Goal: Task Accomplishment & Management: Use online tool/utility

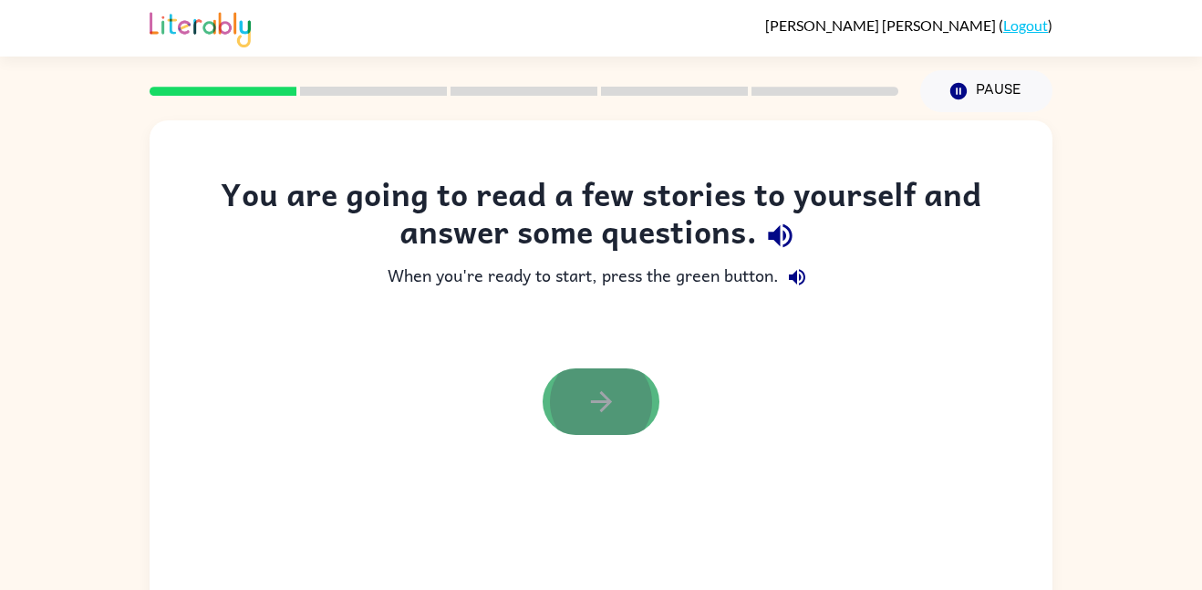
click at [625, 404] on button "button" at bounding box center [600, 401] width 117 height 67
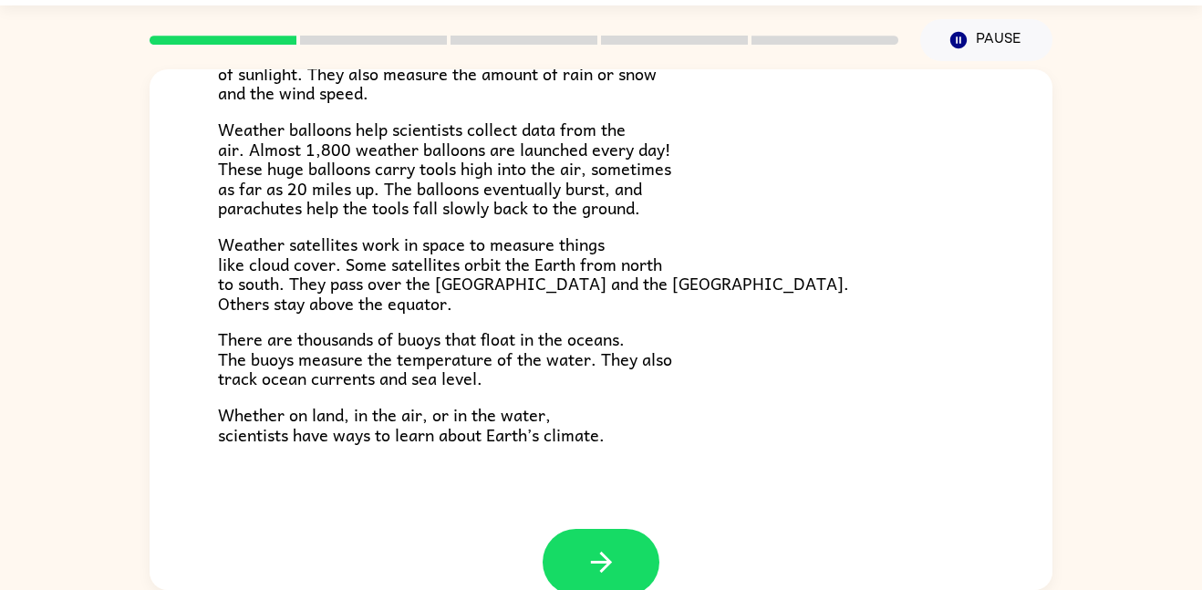
scroll to position [510, 0]
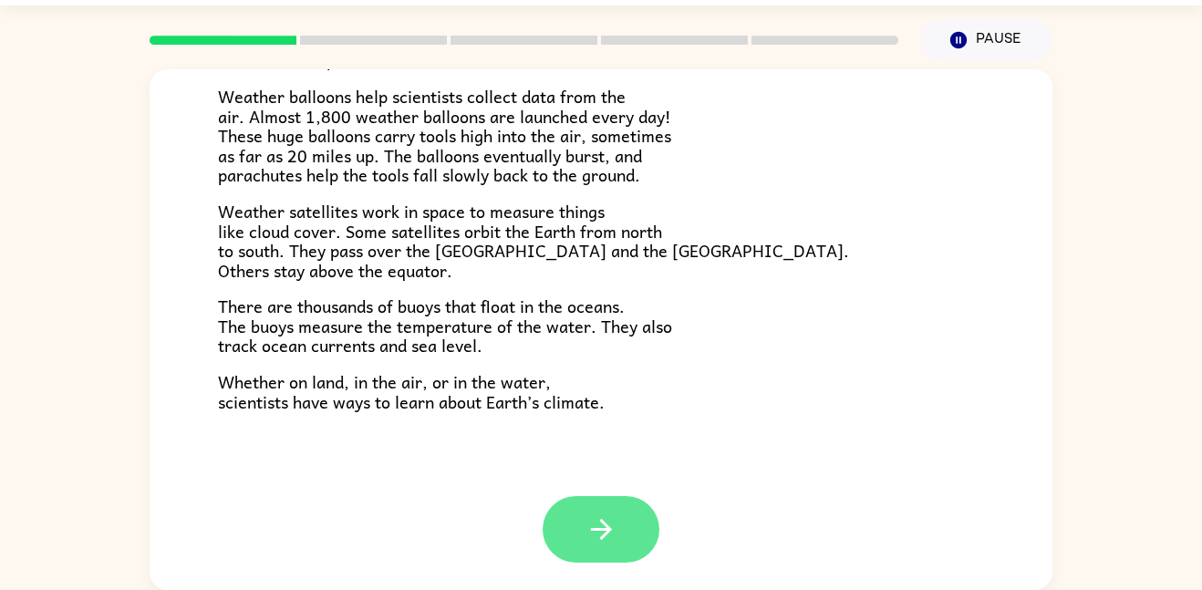
click at [612, 507] on button "button" at bounding box center [600, 529] width 117 height 67
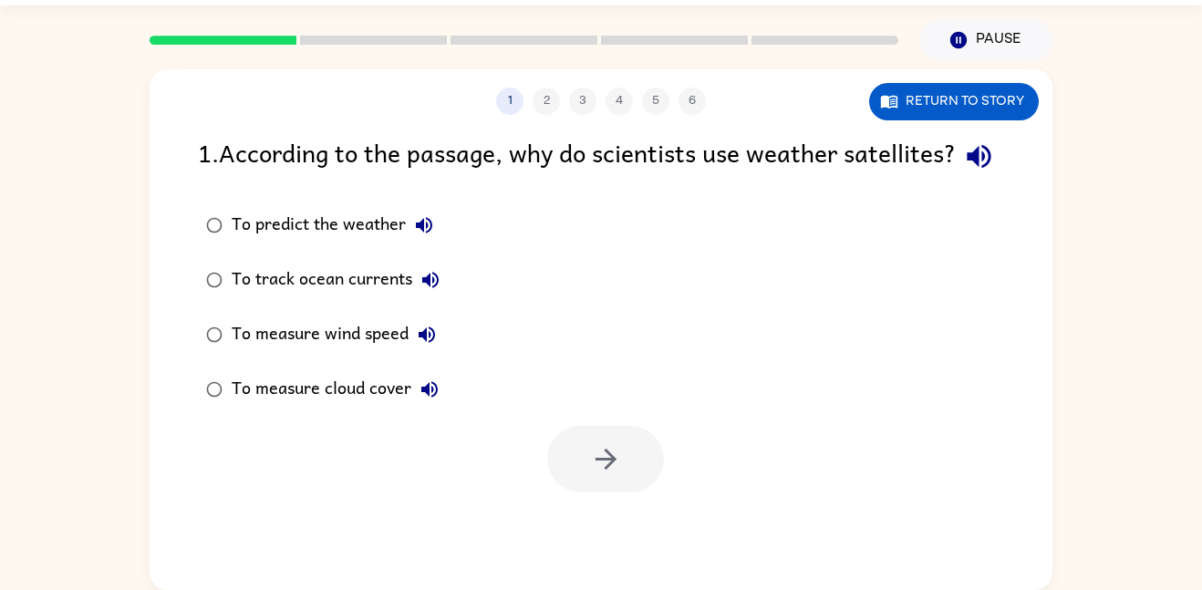
scroll to position [0, 0]
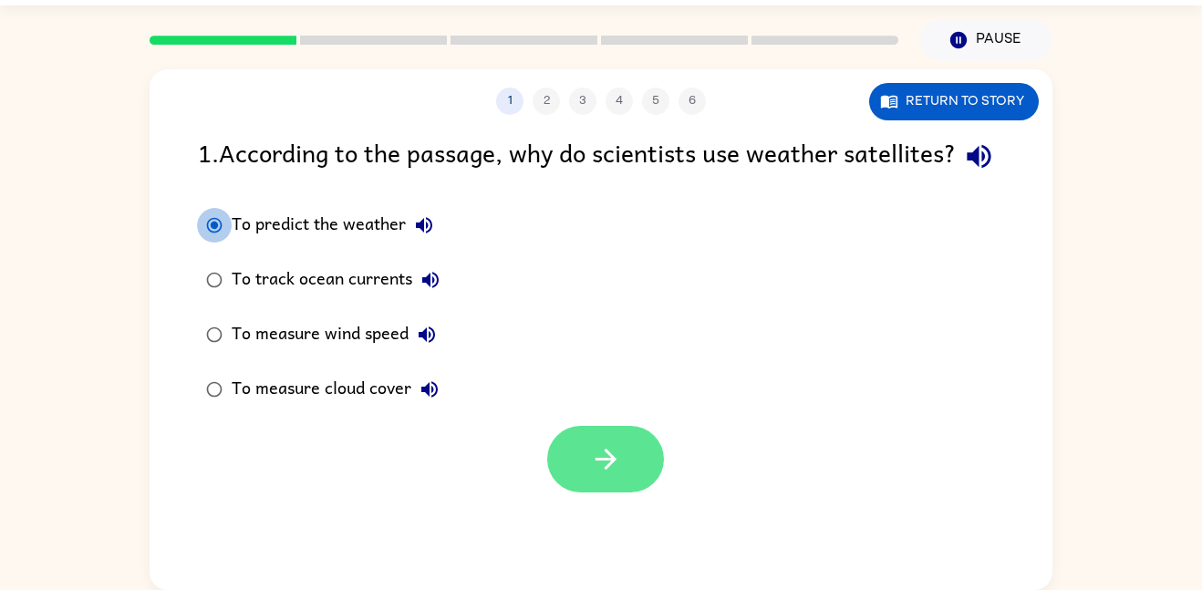
click at [614, 475] on icon "button" at bounding box center [606, 459] width 32 height 32
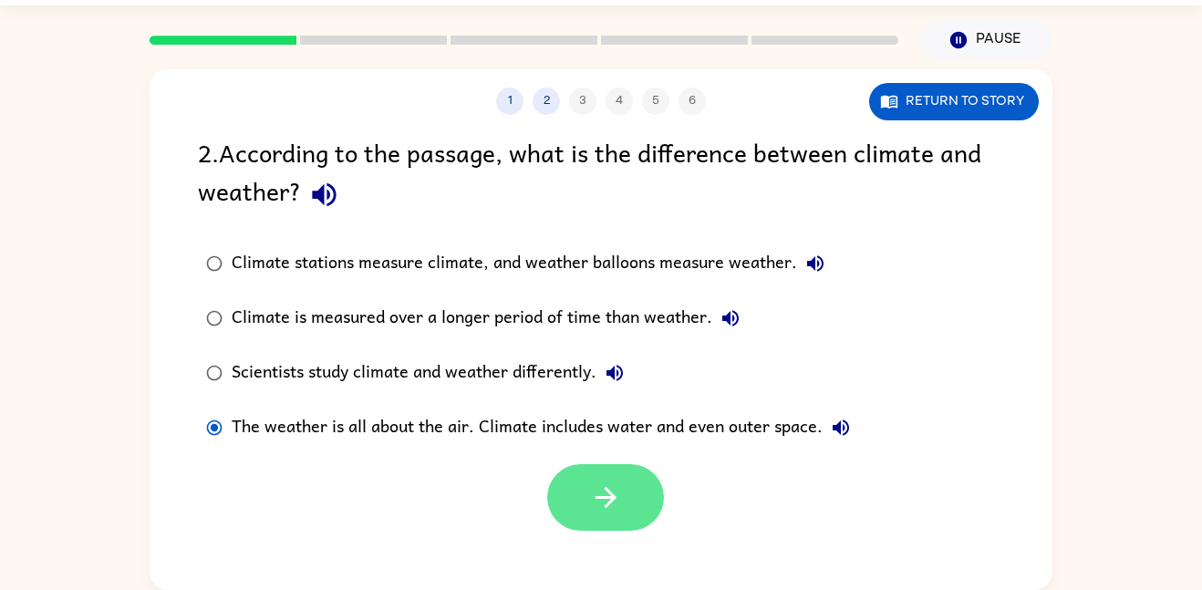
click at [618, 503] on icon "button" at bounding box center [606, 497] width 32 height 32
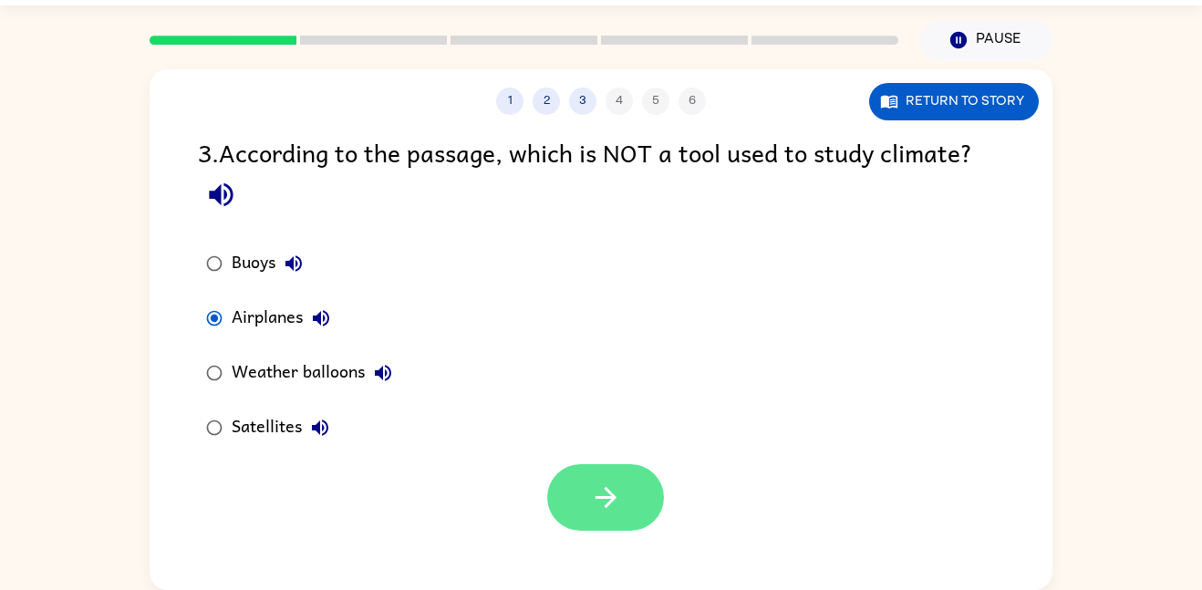
click at [559, 477] on button "button" at bounding box center [605, 497] width 117 height 67
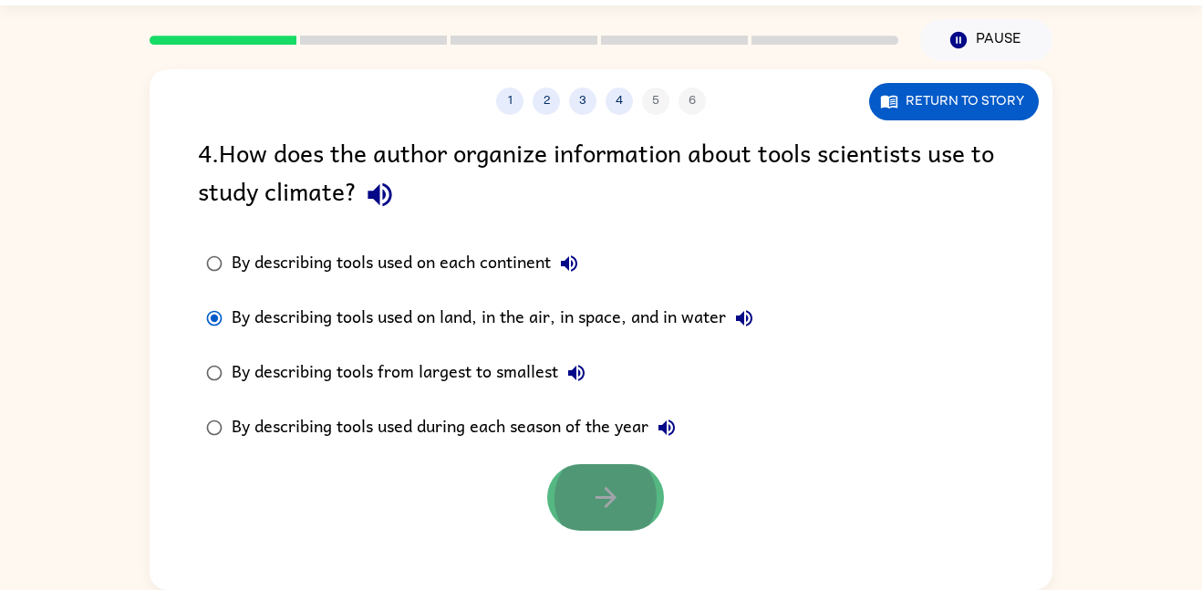
click at [558, 483] on button "button" at bounding box center [605, 497] width 117 height 67
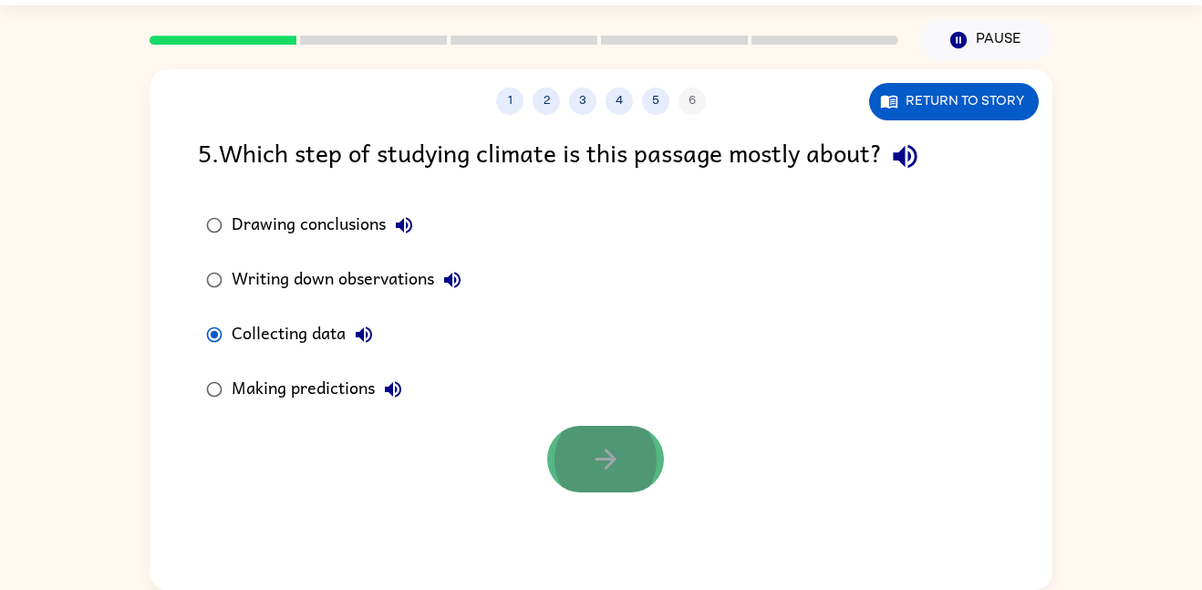
click at [606, 471] on icon "button" at bounding box center [606, 459] width 32 height 32
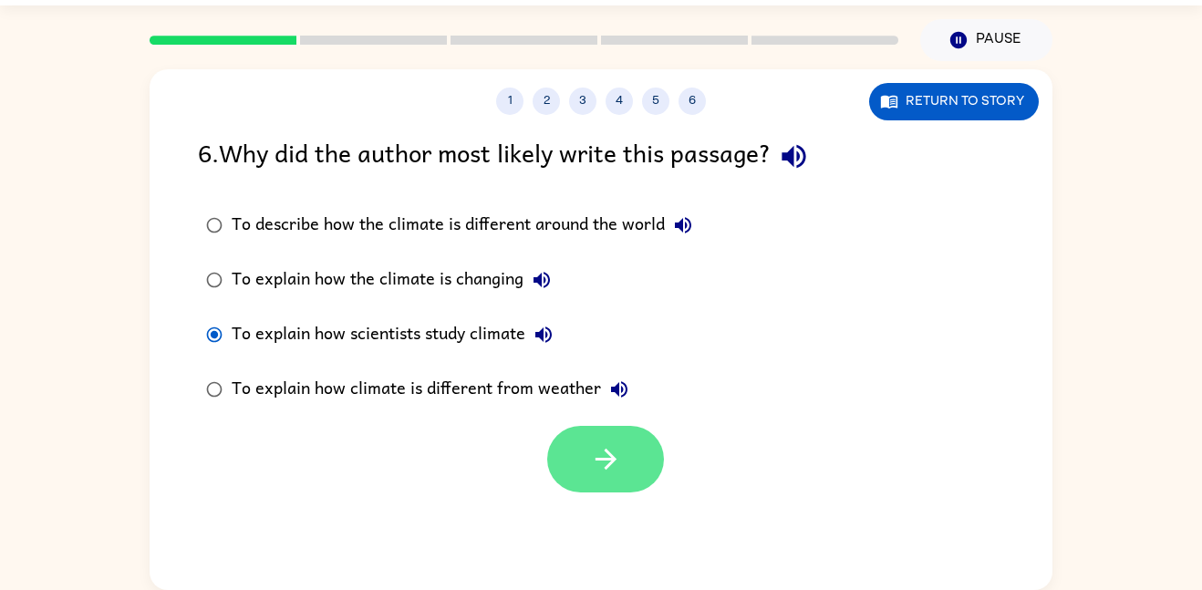
click at [591, 479] on button "button" at bounding box center [605, 459] width 117 height 67
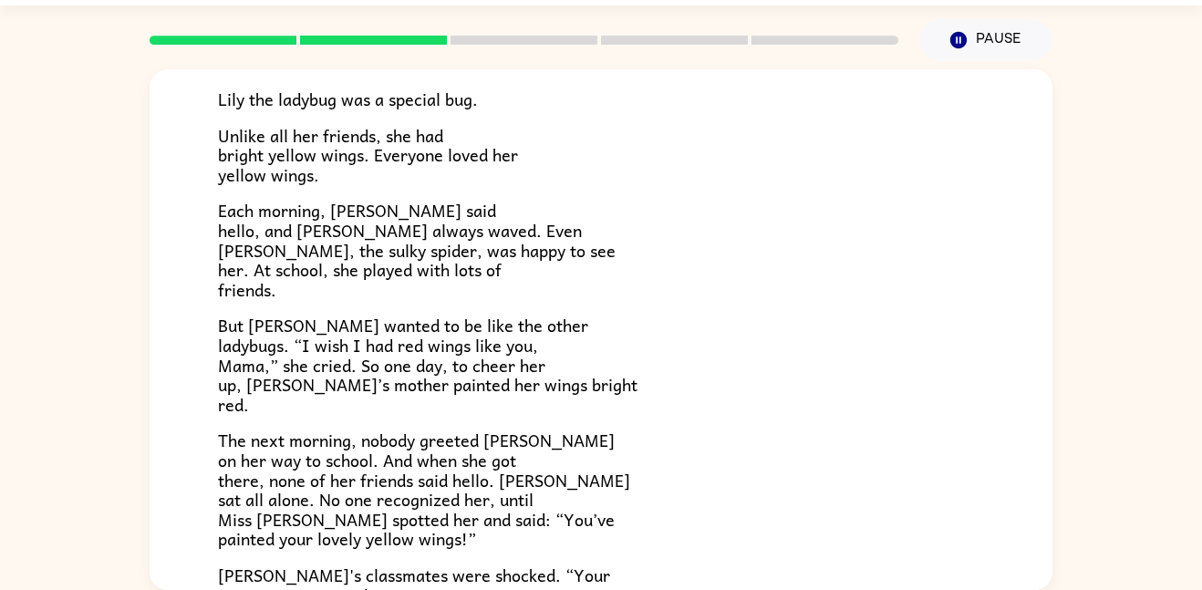
scroll to position [131, 0]
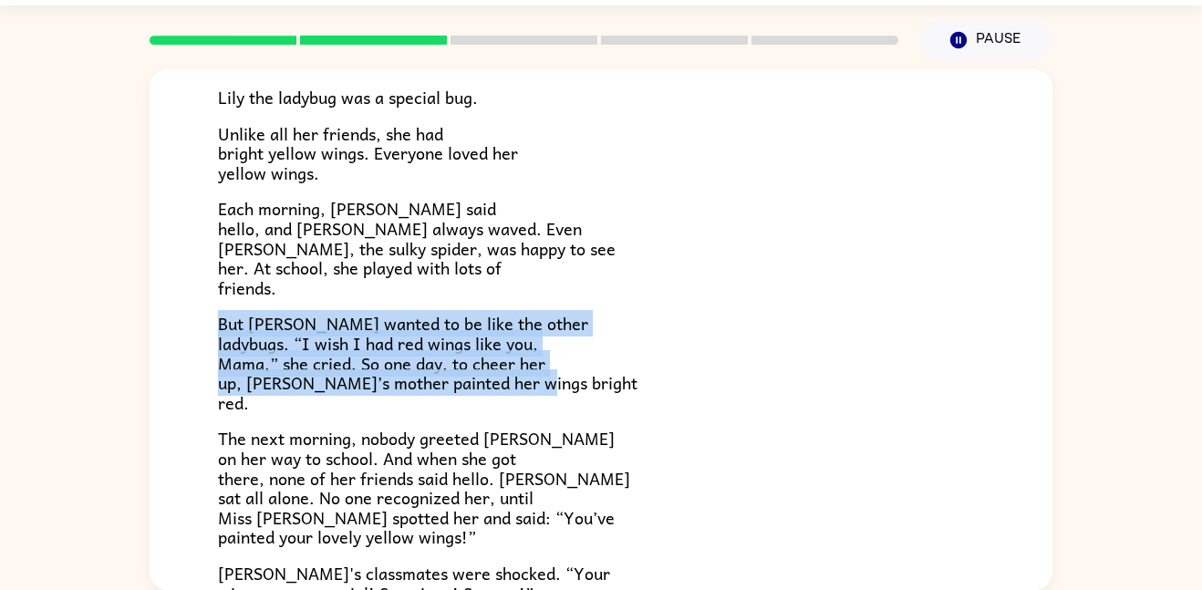
drag, startPoint x: 218, startPoint y: 321, endPoint x: 527, endPoint y: 404, distance: 320.0
click at [527, 404] on p "But [PERSON_NAME] wanted to be like the other ladybugs. “I wish I had red wings…" at bounding box center [601, 363] width 766 height 98
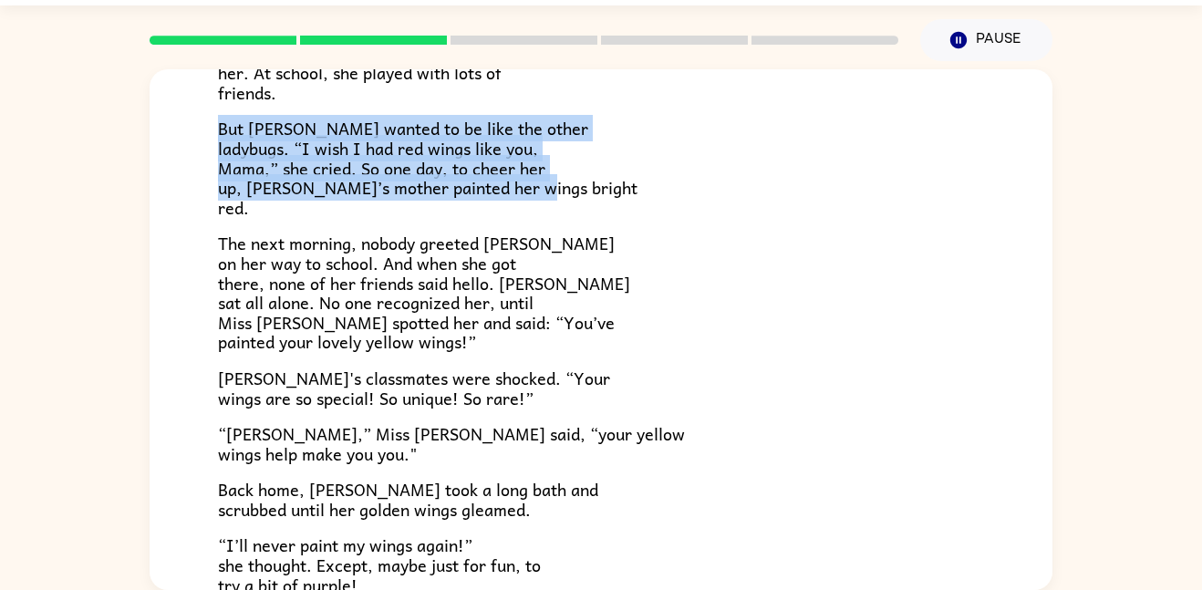
scroll to position [328, 0]
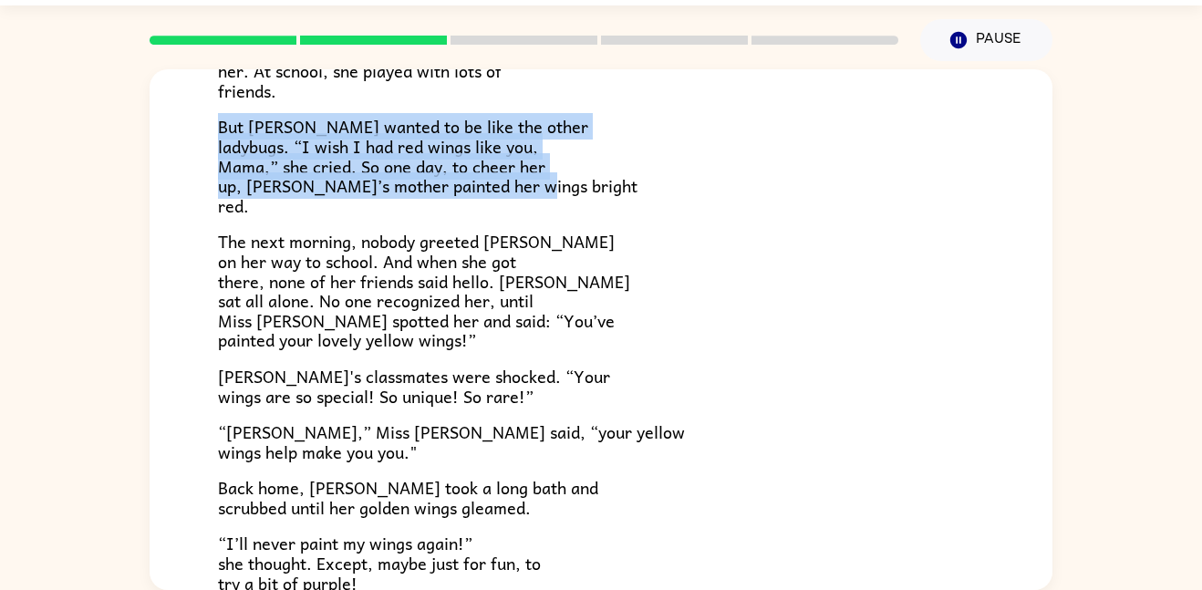
click at [305, 232] on span "The next morning, nobody greeted [PERSON_NAME] on her way to school. And when s…" at bounding box center [424, 290] width 412 height 125
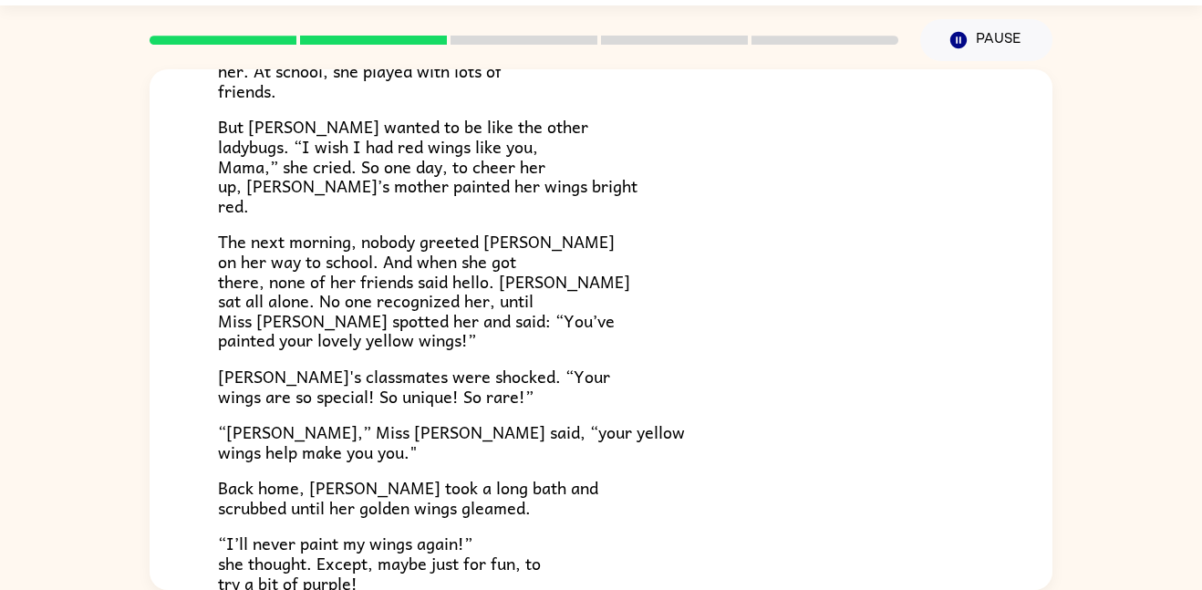
click at [302, 250] on span "The next morning, nobody greeted [PERSON_NAME] on her way to school. And when s…" at bounding box center [424, 290] width 412 height 125
click at [204, 274] on div "[PERSON_NAME] [PERSON_NAME] the ladybug was a special bug. Unlike all her frien…" at bounding box center [601, 209] width 903 height 936
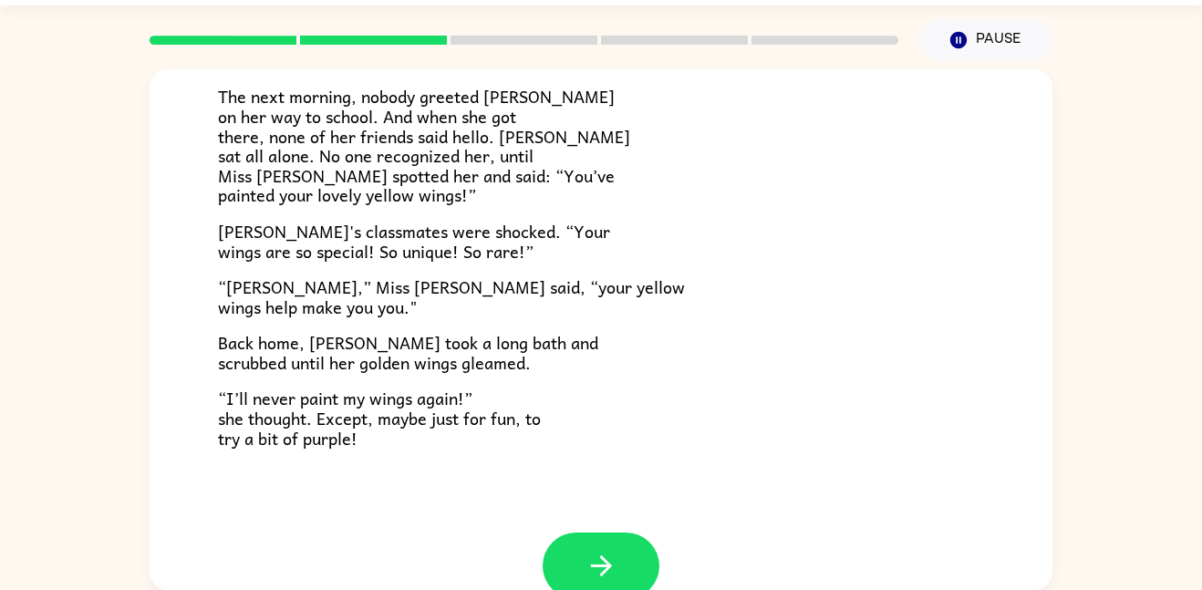
scroll to position [510, 0]
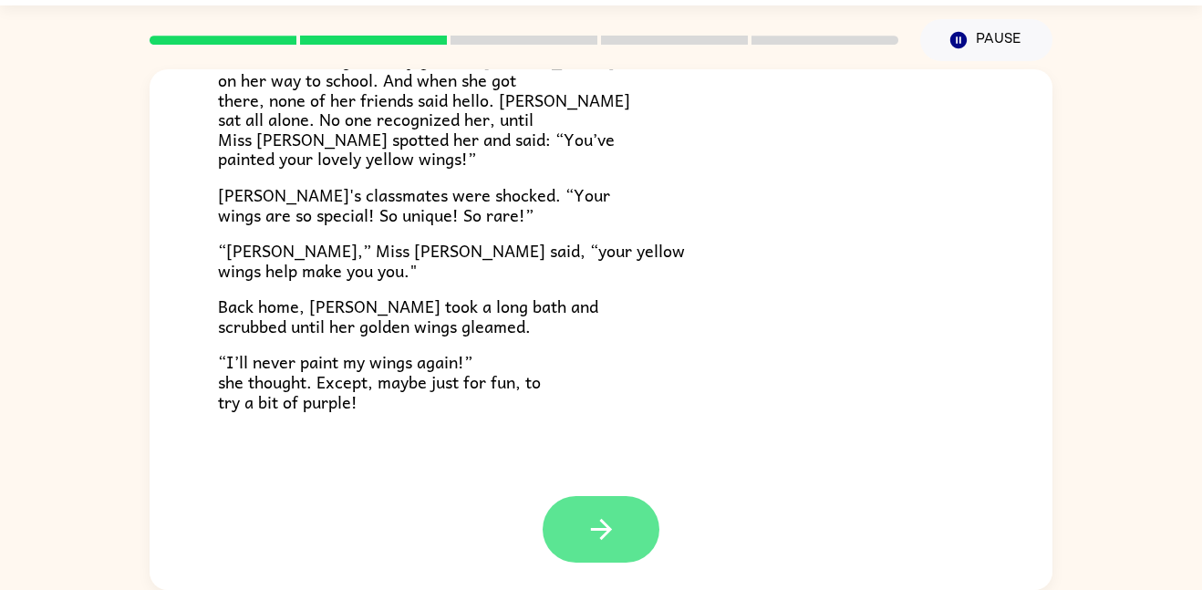
click at [585, 521] on icon "button" at bounding box center [601, 529] width 32 height 32
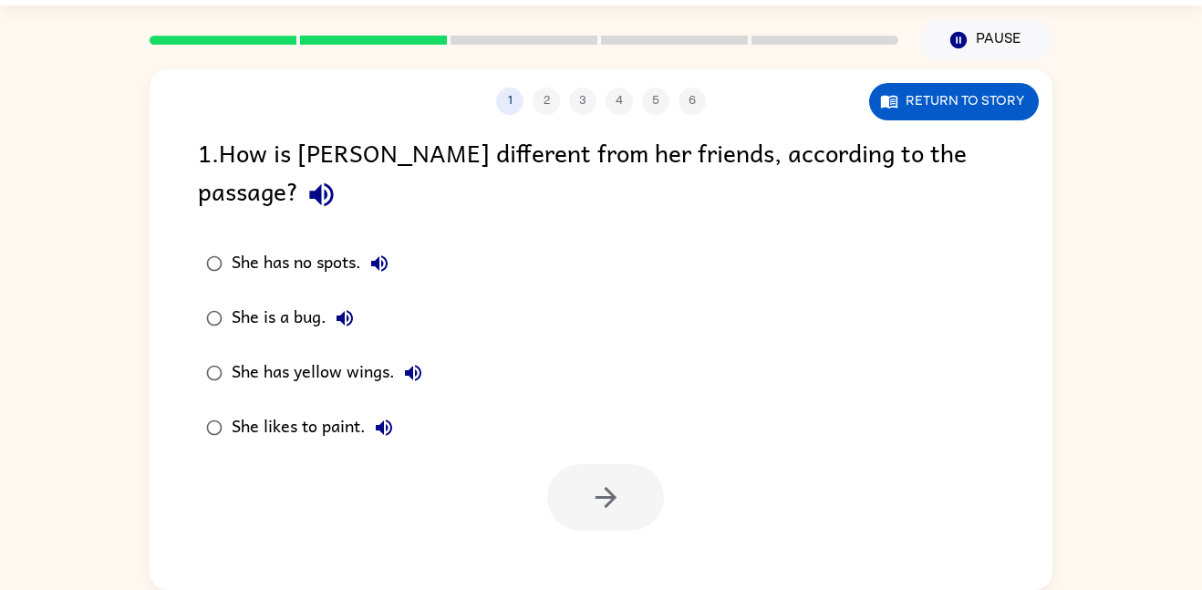
scroll to position [0, 0]
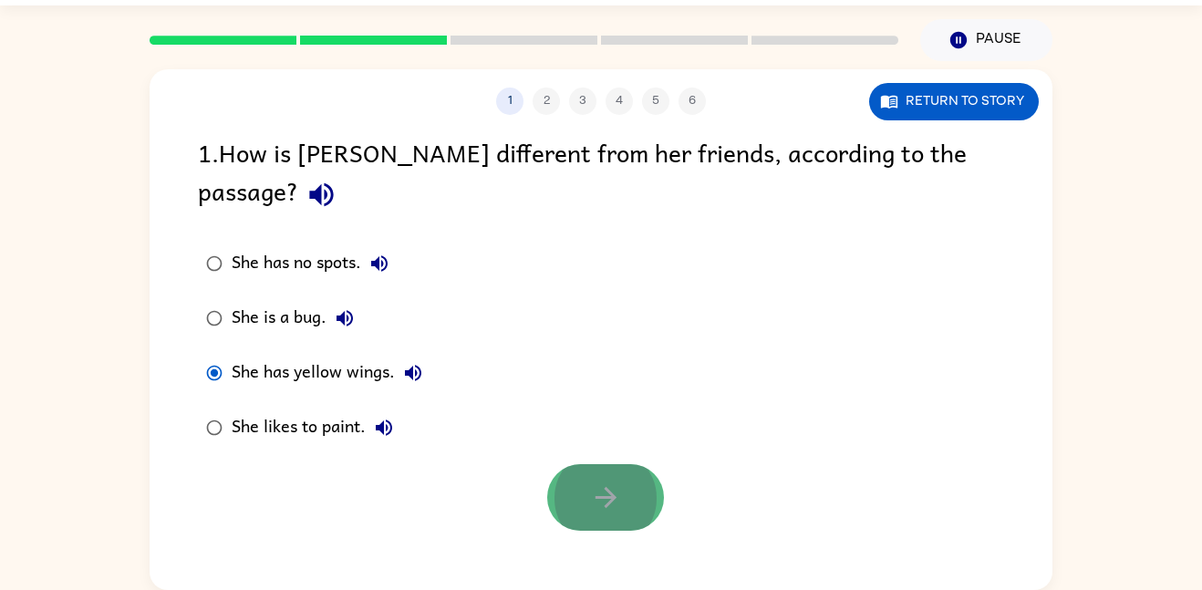
click at [576, 464] on button "button" at bounding box center [605, 497] width 117 height 67
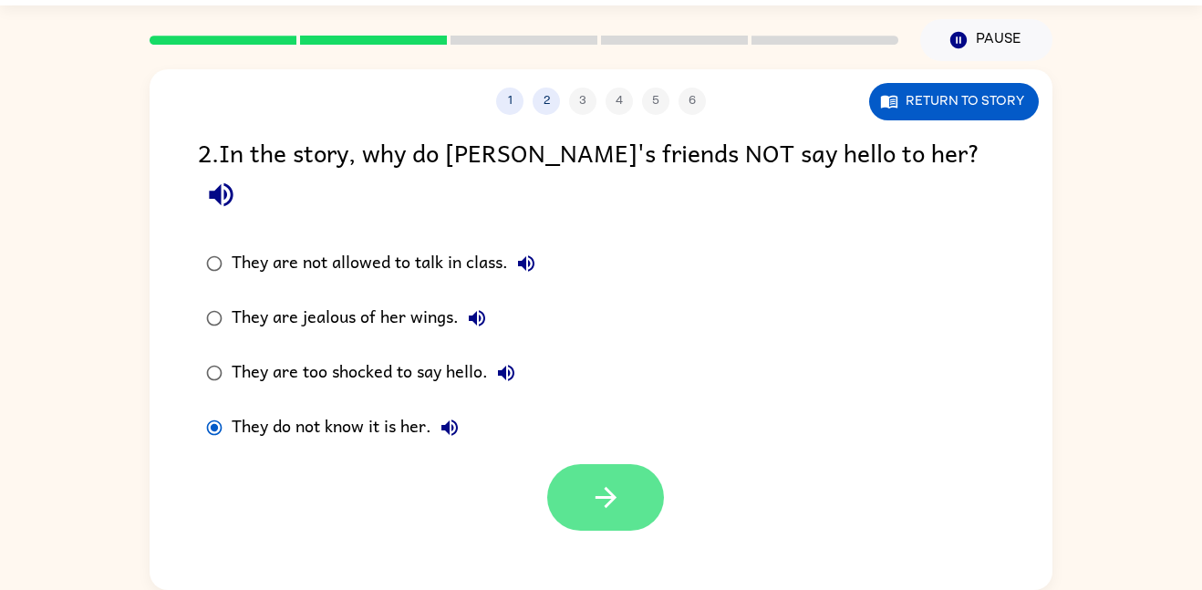
click at [577, 489] on button "button" at bounding box center [605, 497] width 117 height 67
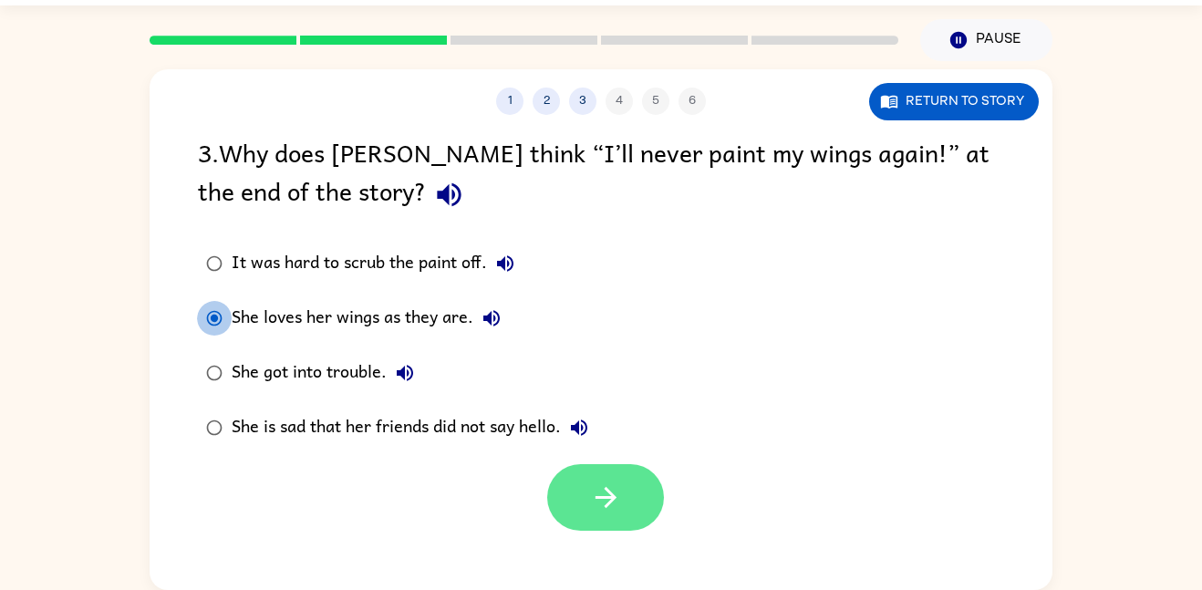
click at [594, 466] on button "button" at bounding box center [605, 497] width 117 height 67
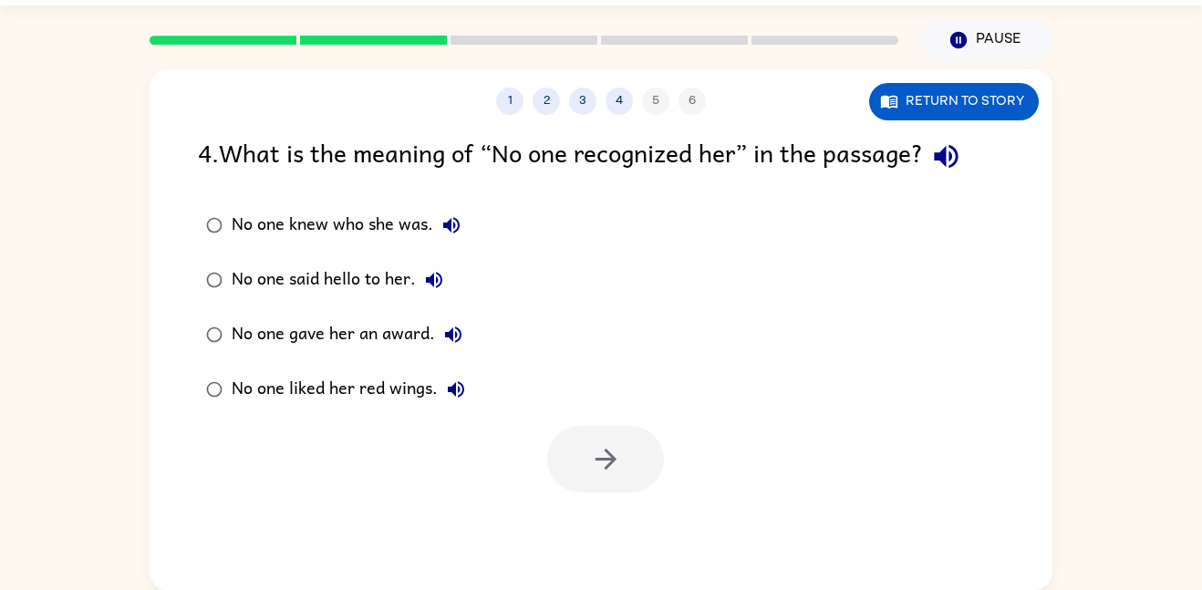
click at [305, 257] on label "No one said hello to her." at bounding box center [335, 280] width 295 height 55
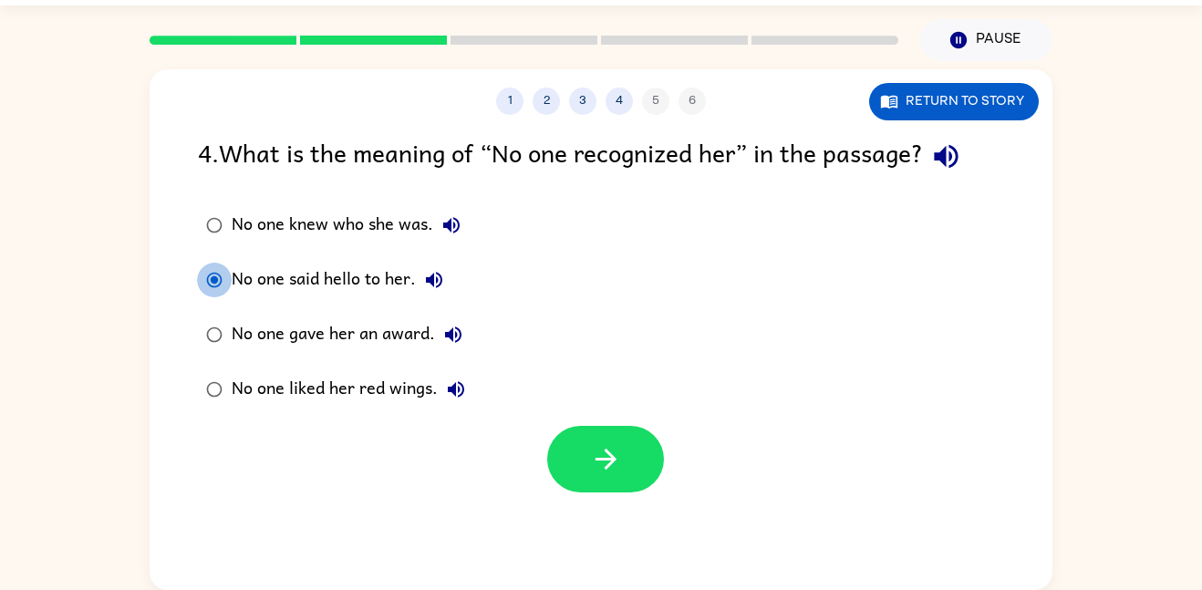
click at [319, 222] on div "No one knew who she was." at bounding box center [351, 225] width 238 height 36
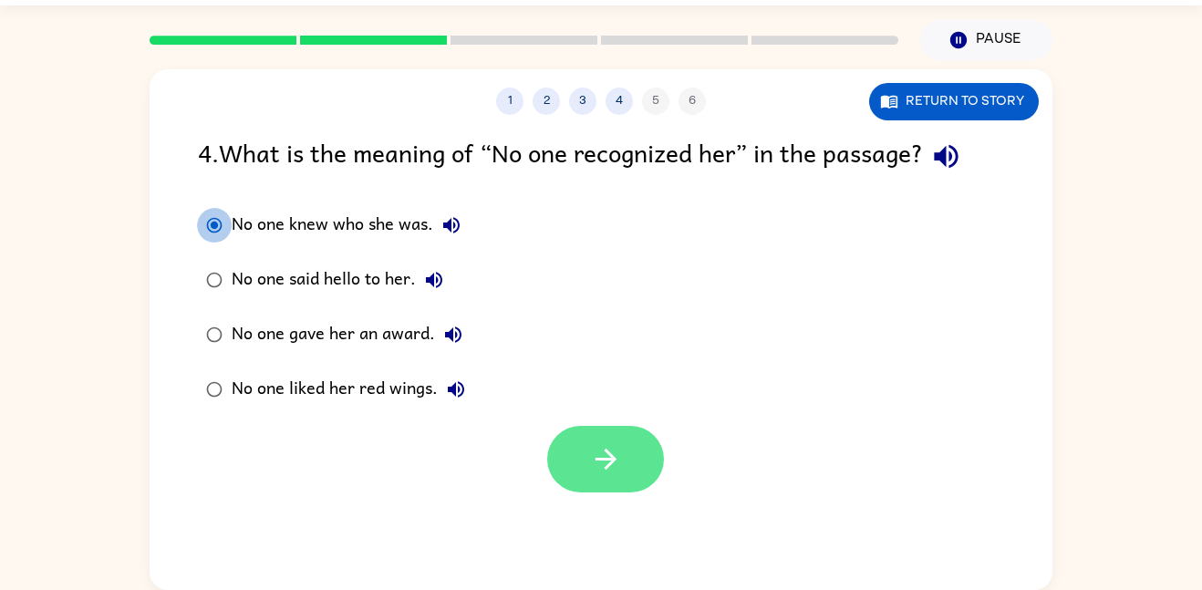
click at [601, 455] on icon "button" at bounding box center [606, 459] width 32 height 32
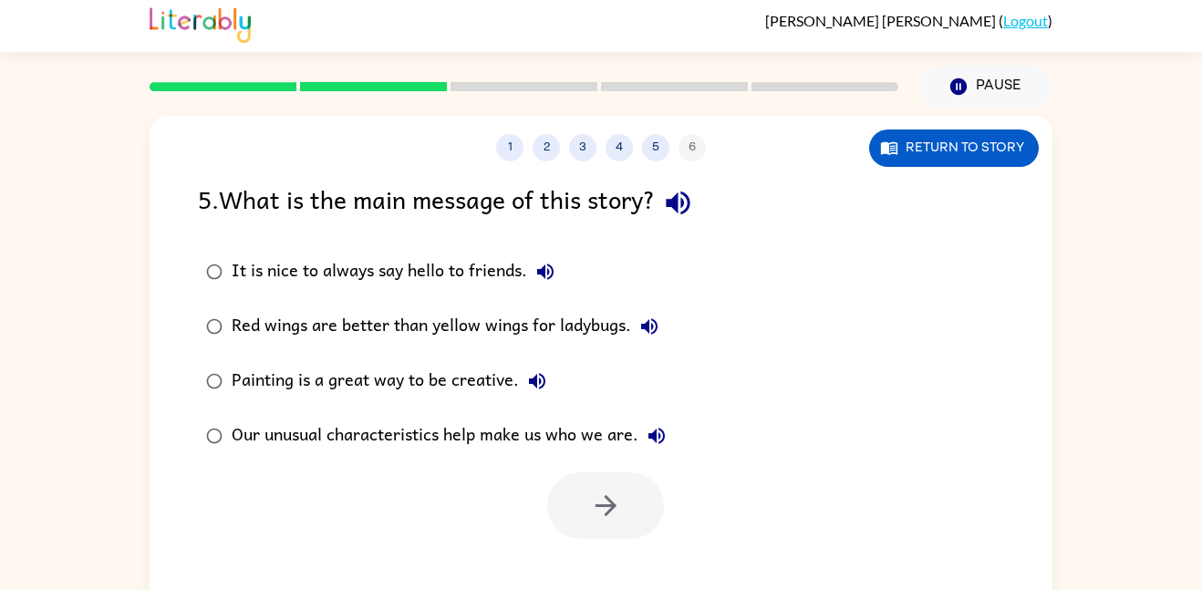
scroll to position [4, 0]
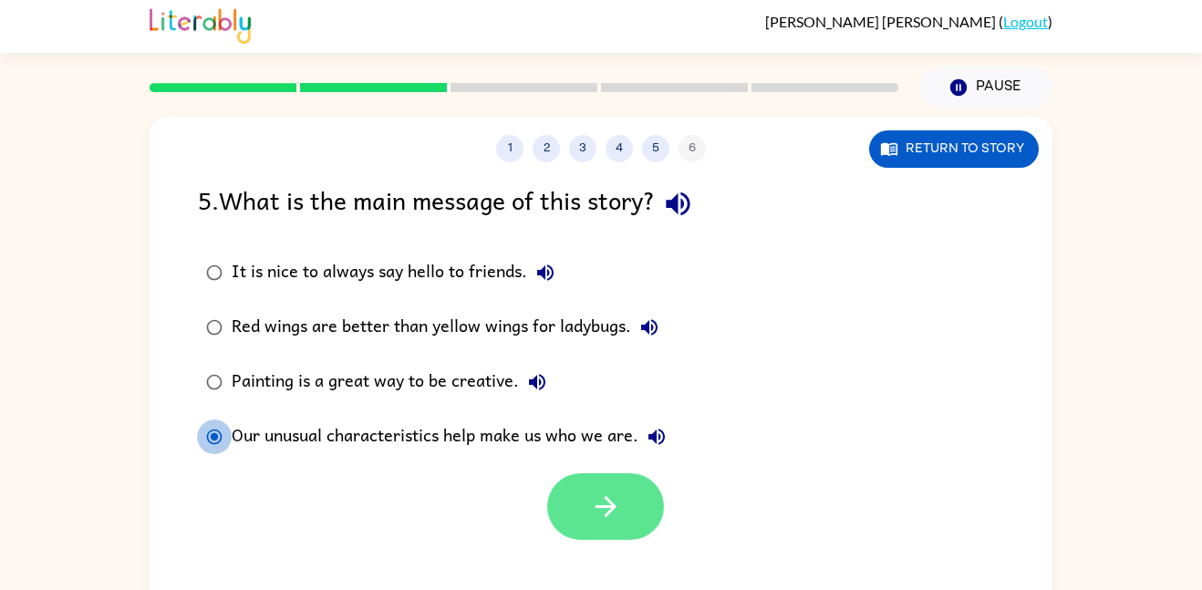
click at [601, 513] on icon "button" at bounding box center [606, 507] width 32 height 32
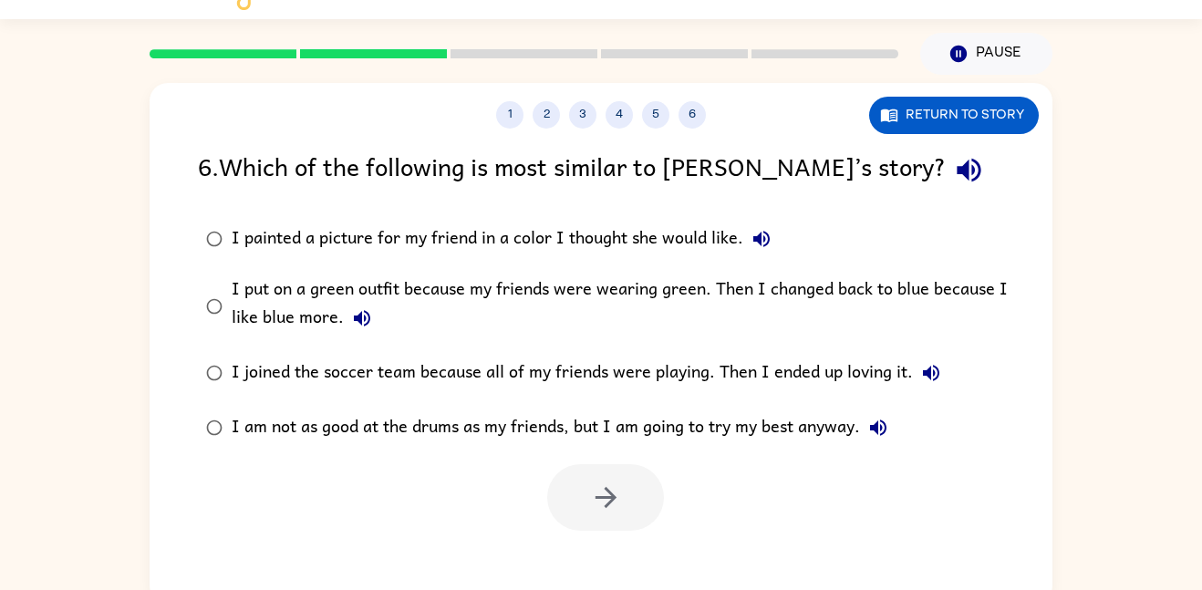
scroll to position [32, 0]
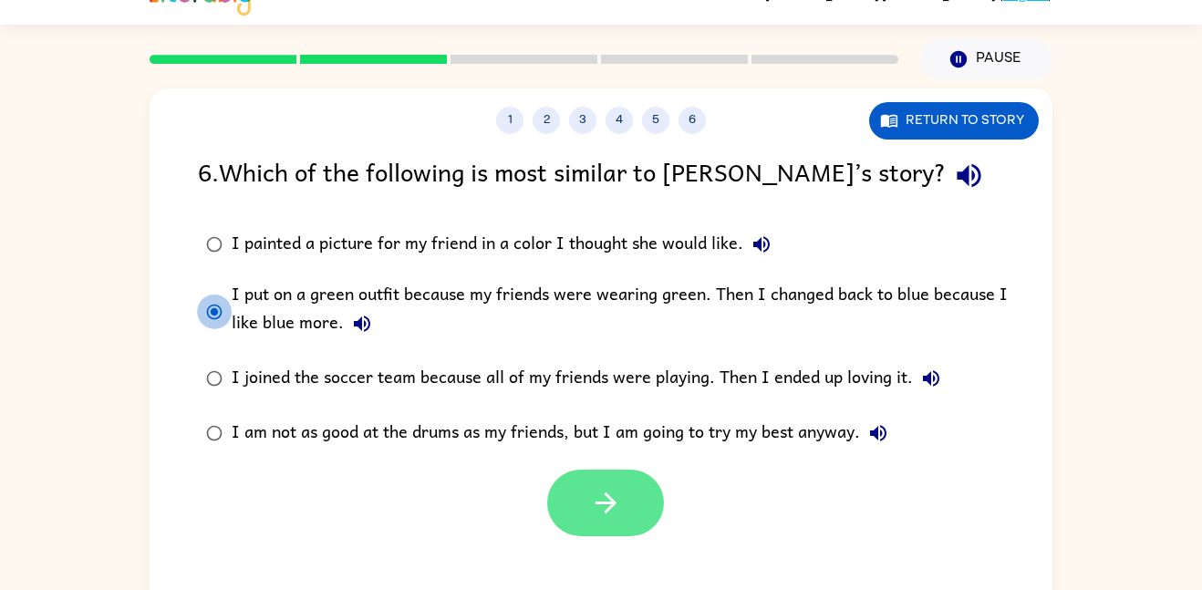
click at [612, 498] on icon "button" at bounding box center [606, 503] width 32 height 32
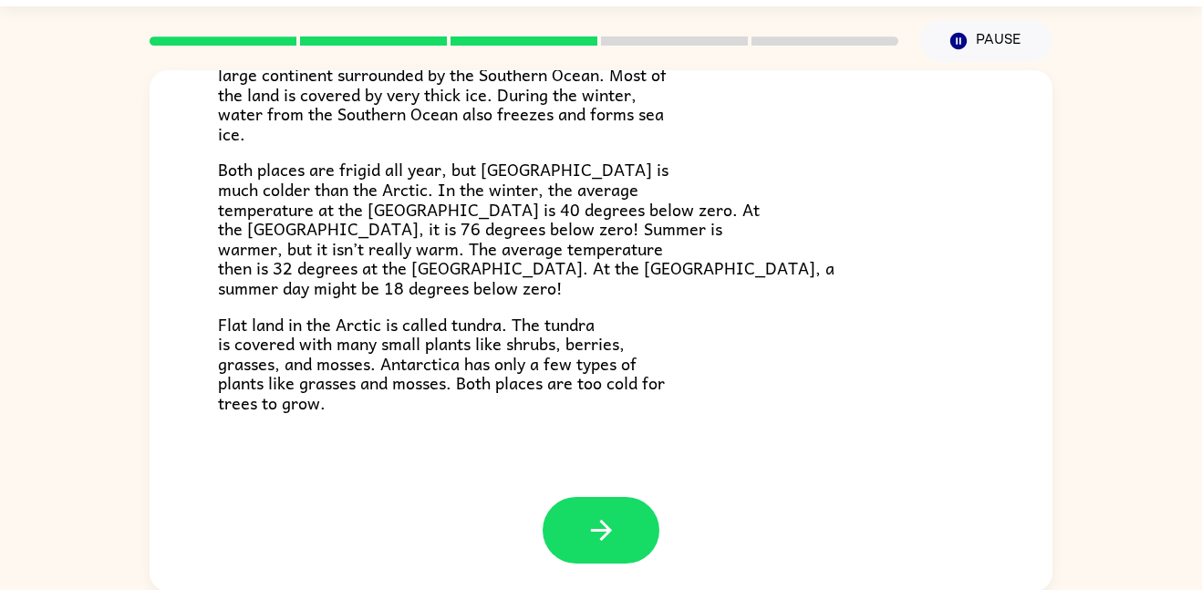
scroll to position [51, 0]
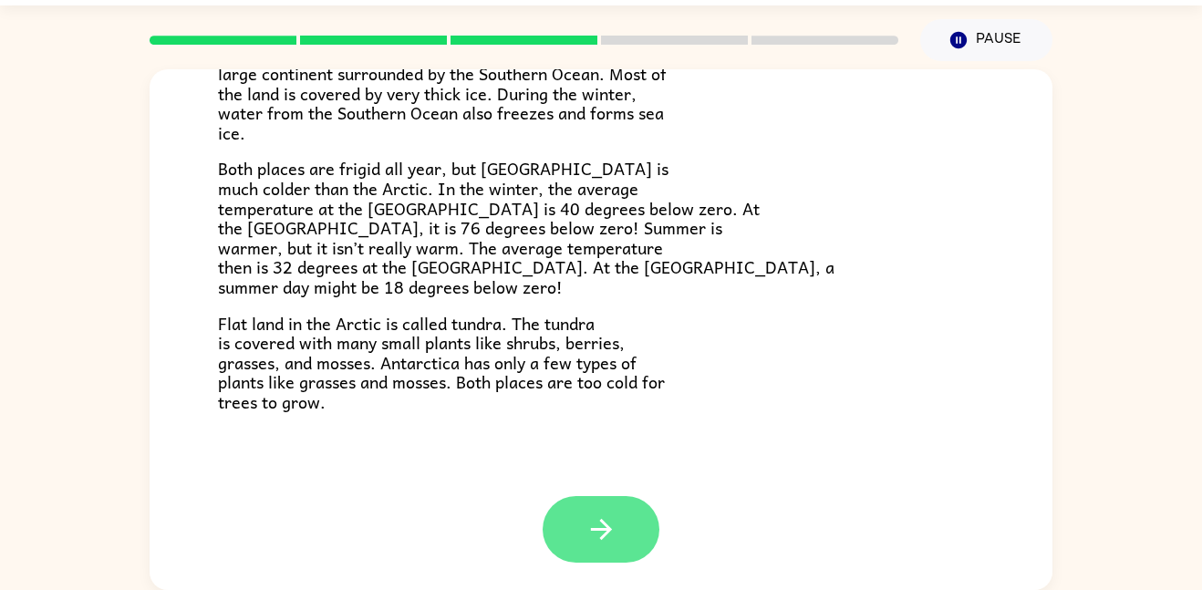
click at [623, 531] on button "button" at bounding box center [600, 529] width 117 height 67
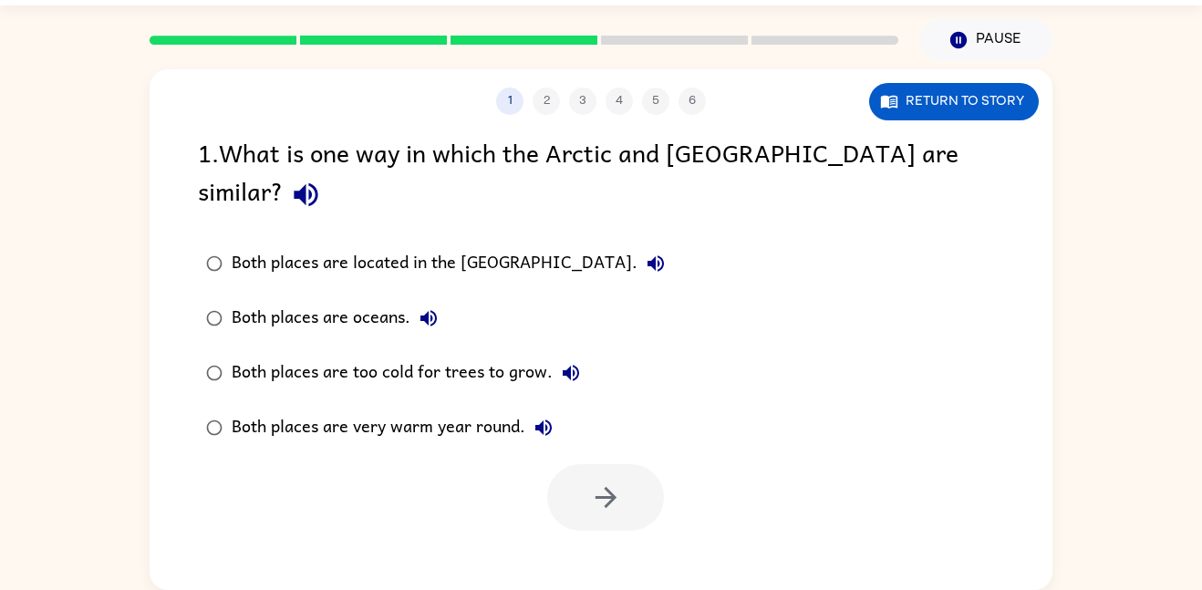
scroll to position [0, 0]
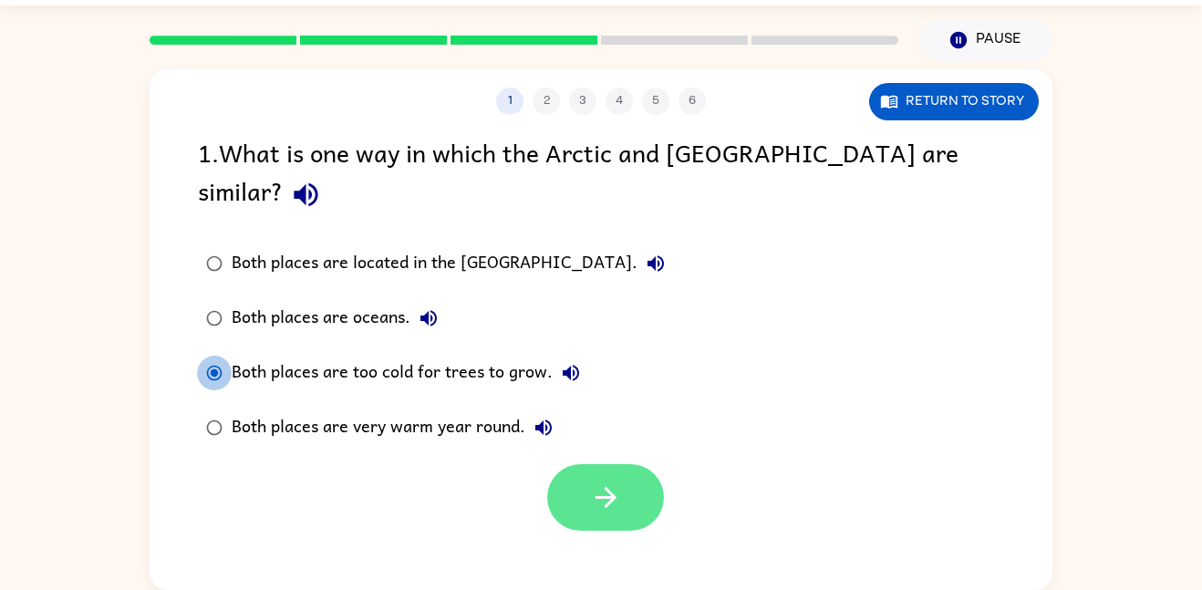
click at [582, 464] on button "button" at bounding box center [605, 497] width 117 height 67
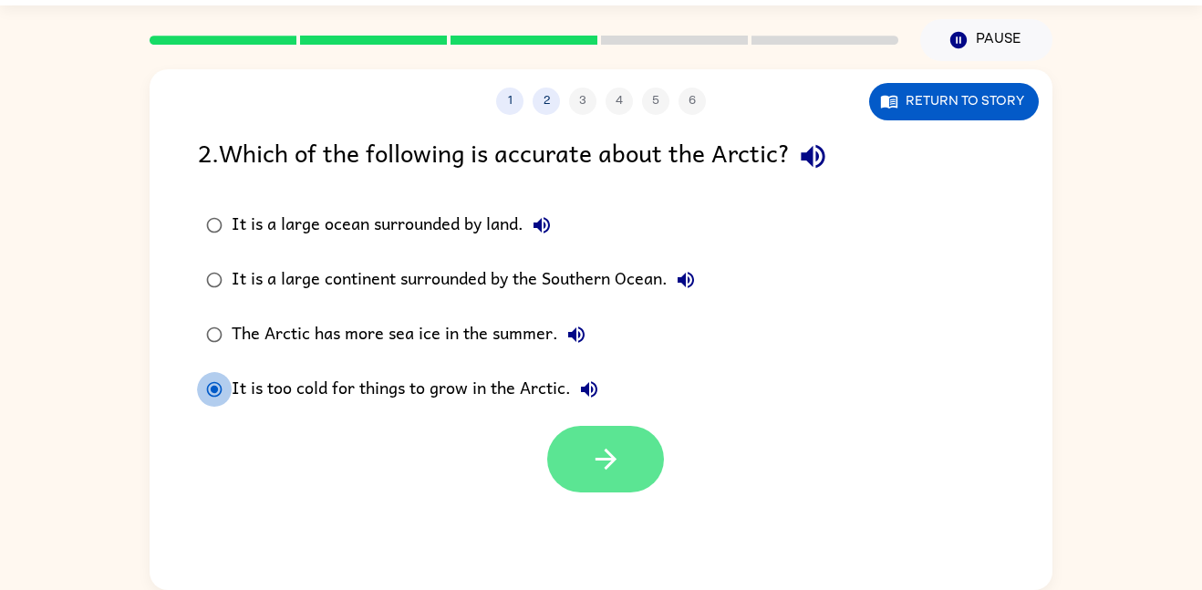
click at [622, 471] on button "button" at bounding box center [605, 459] width 117 height 67
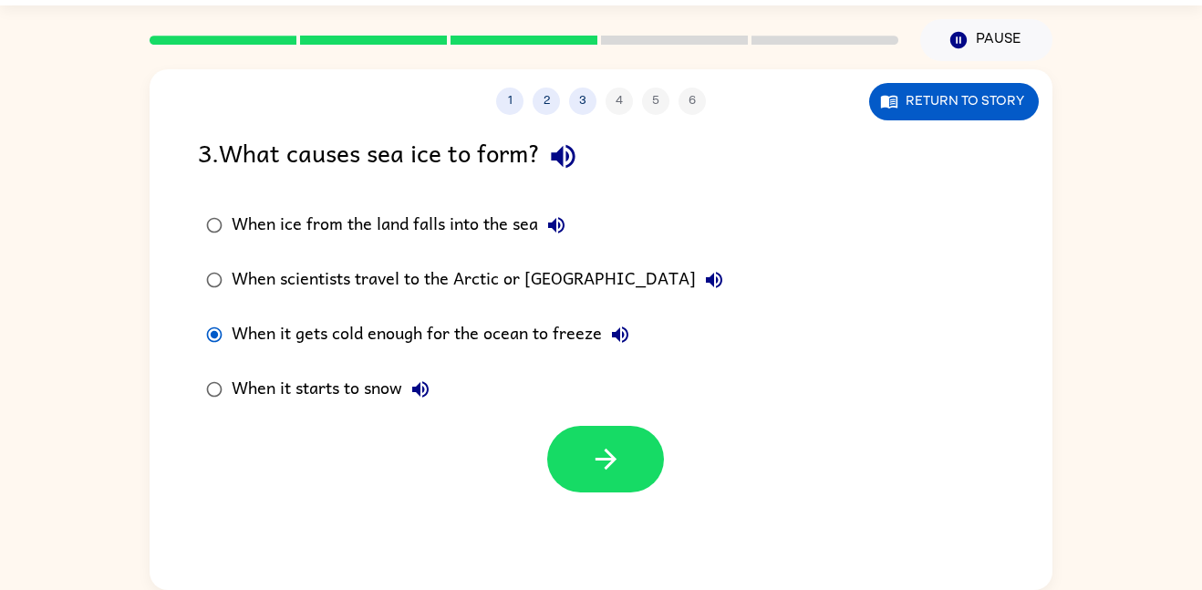
click at [542, 450] on div at bounding box center [601, 455] width 903 height 76
click at [544, 451] on div at bounding box center [601, 455] width 903 height 76
click at [567, 454] on button "button" at bounding box center [605, 459] width 117 height 67
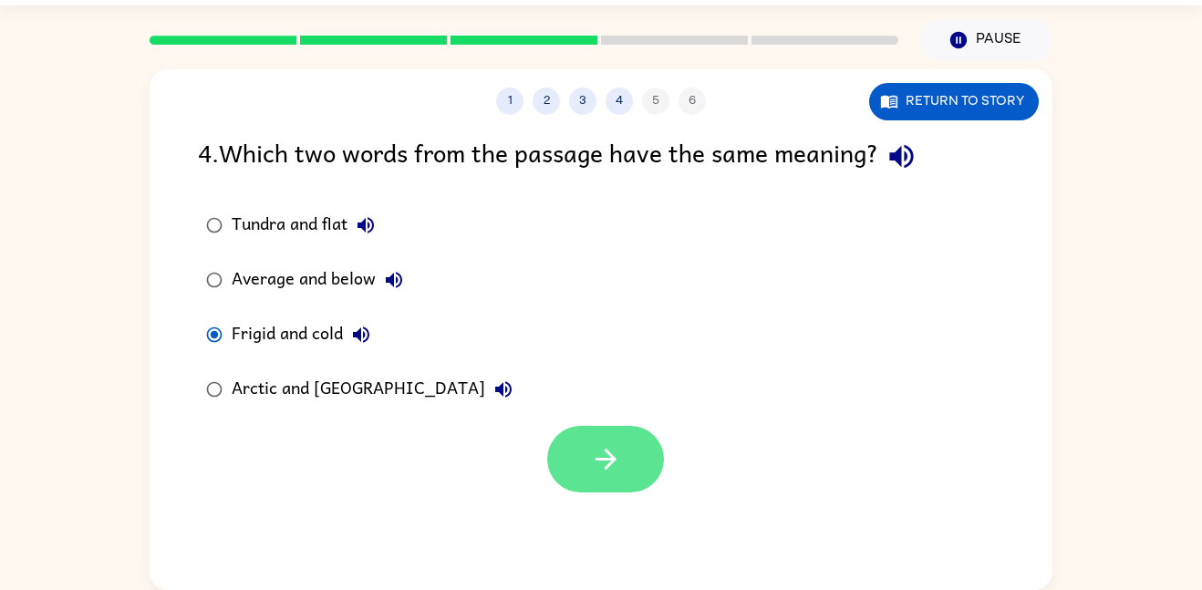
click at [573, 449] on button "button" at bounding box center [605, 459] width 117 height 67
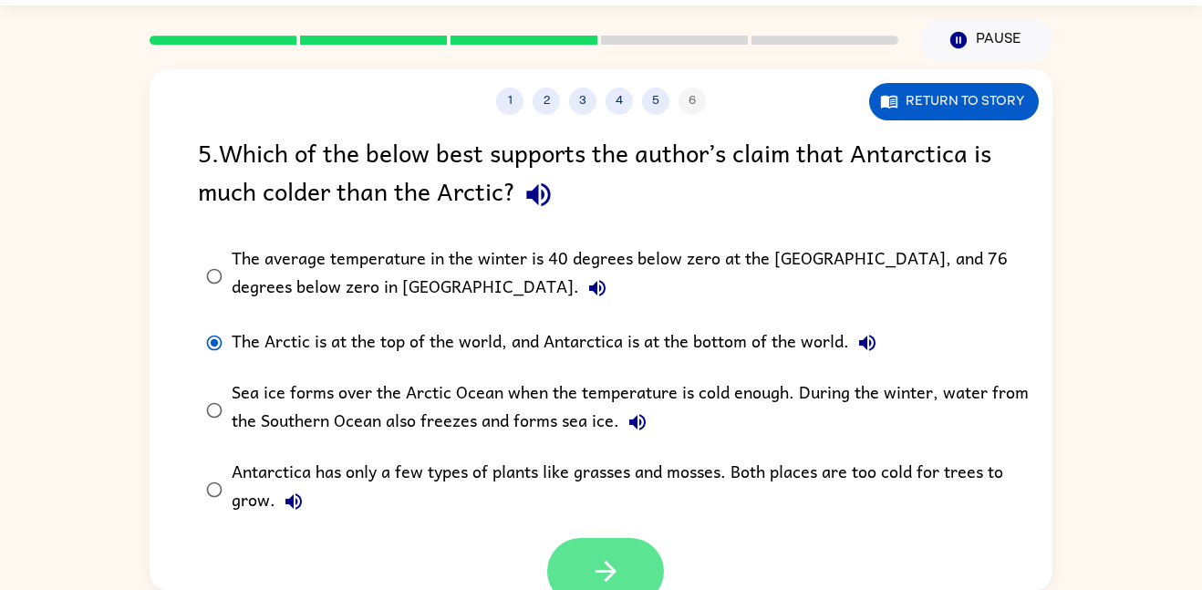
click at [614, 552] on button "button" at bounding box center [605, 571] width 117 height 67
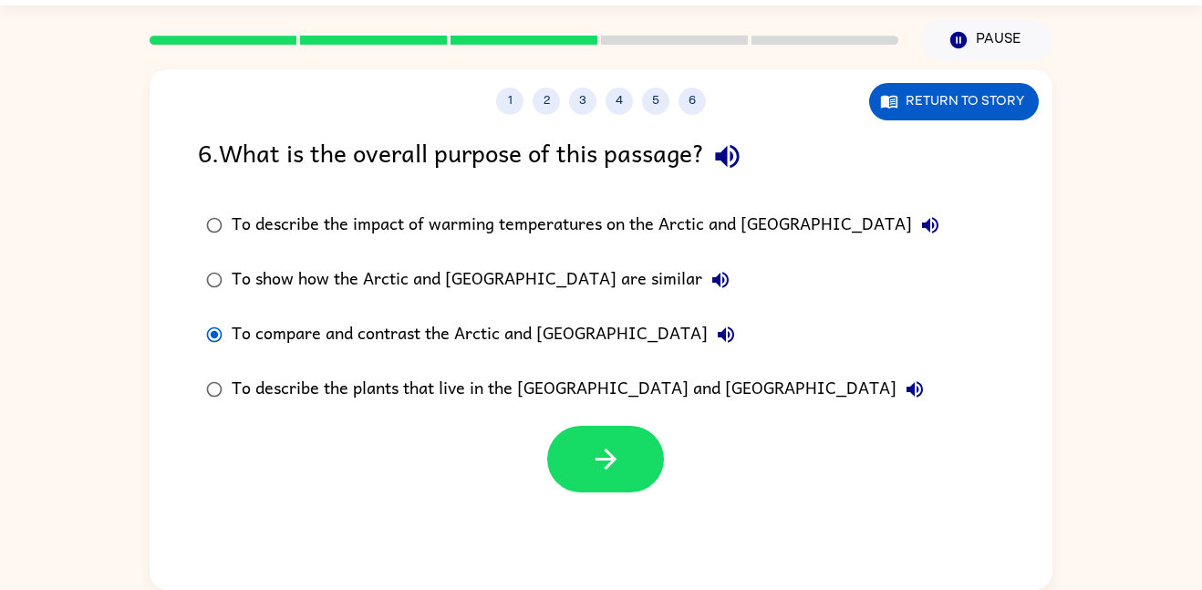
click at [218, 254] on label "To show how the Arctic and [GEOGRAPHIC_DATA] are similar" at bounding box center [572, 280] width 769 height 55
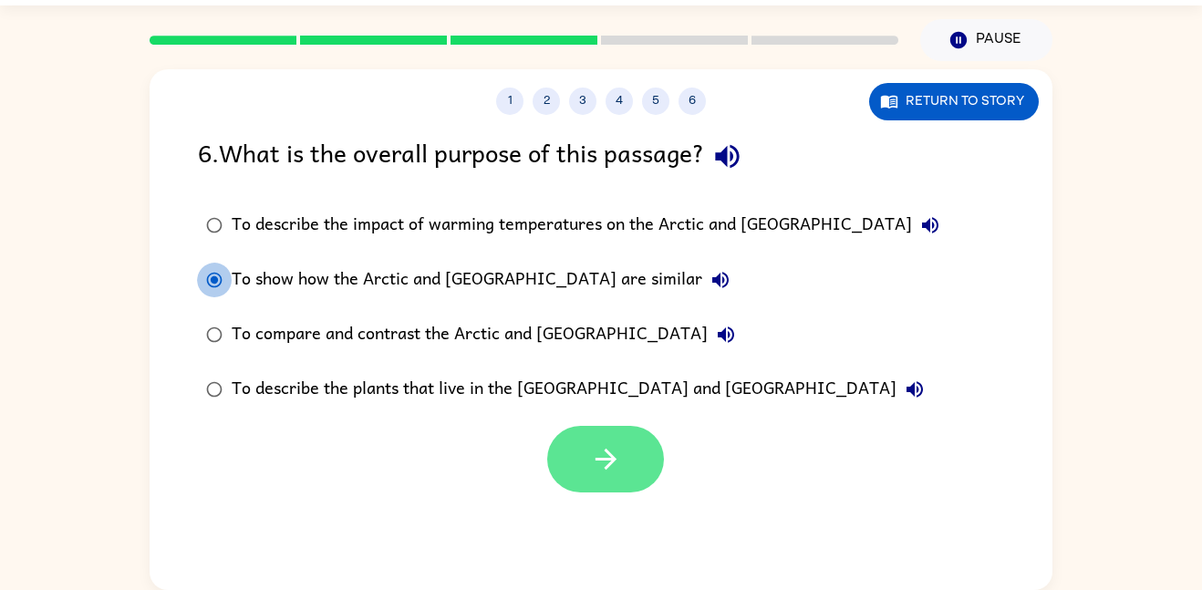
click at [623, 454] on button "button" at bounding box center [605, 459] width 117 height 67
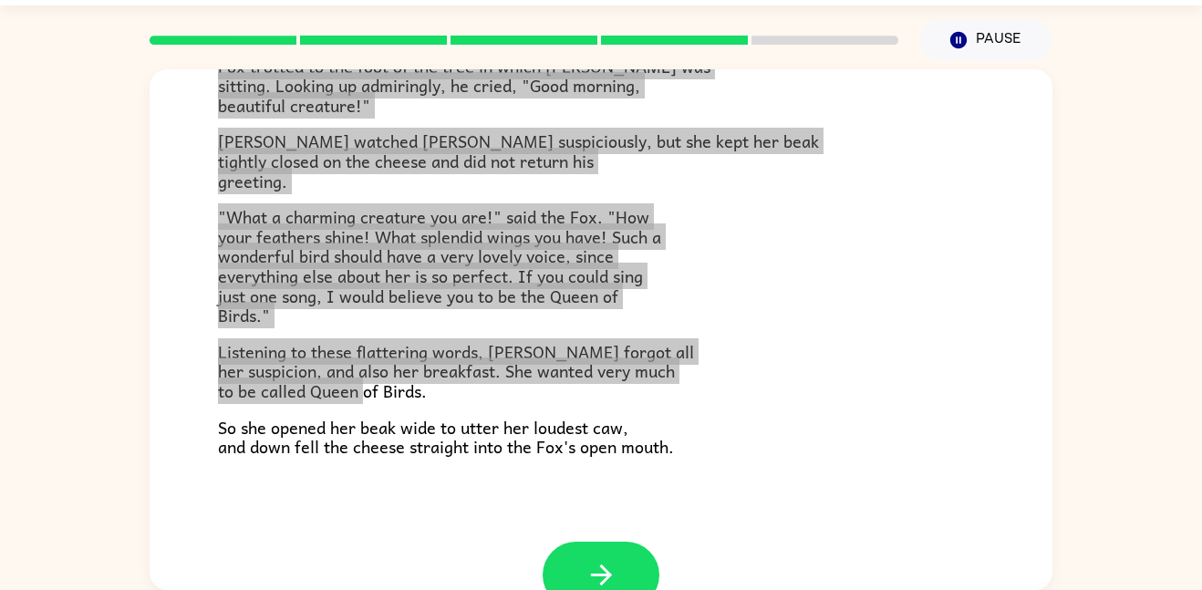
scroll to position [358, 0]
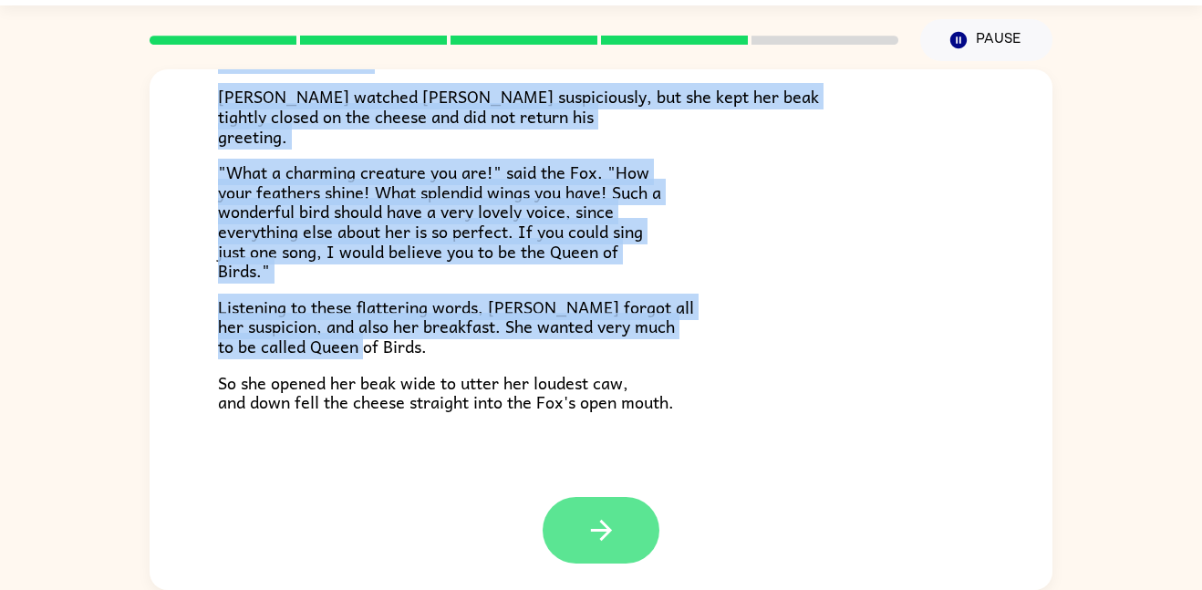
click at [642, 522] on button "button" at bounding box center [600, 530] width 117 height 67
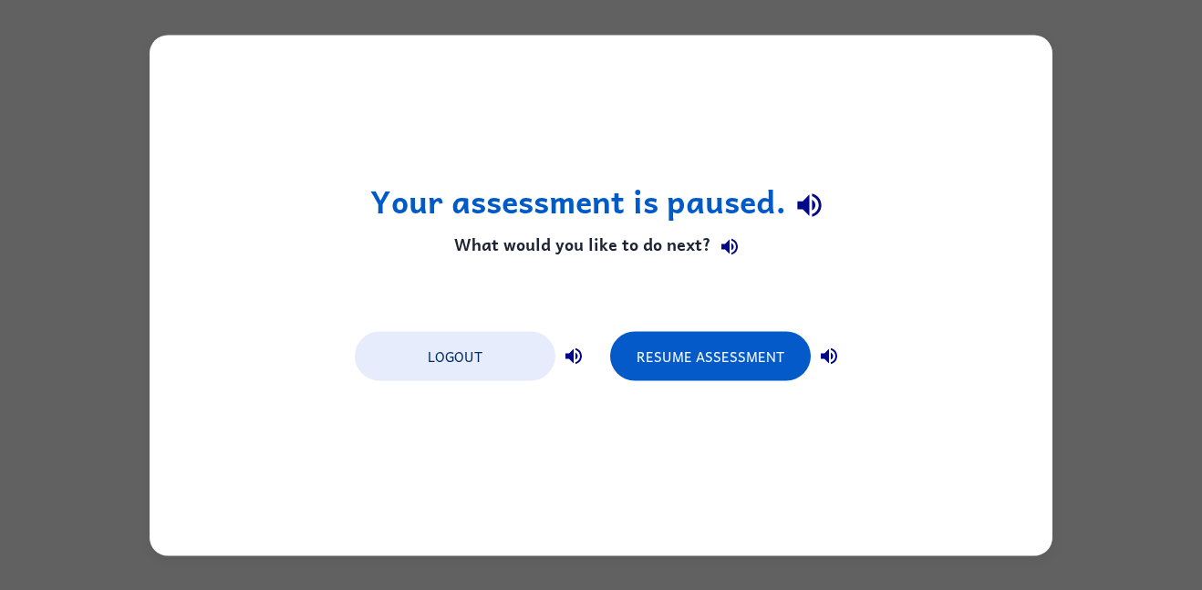
scroll to position [0, 0]
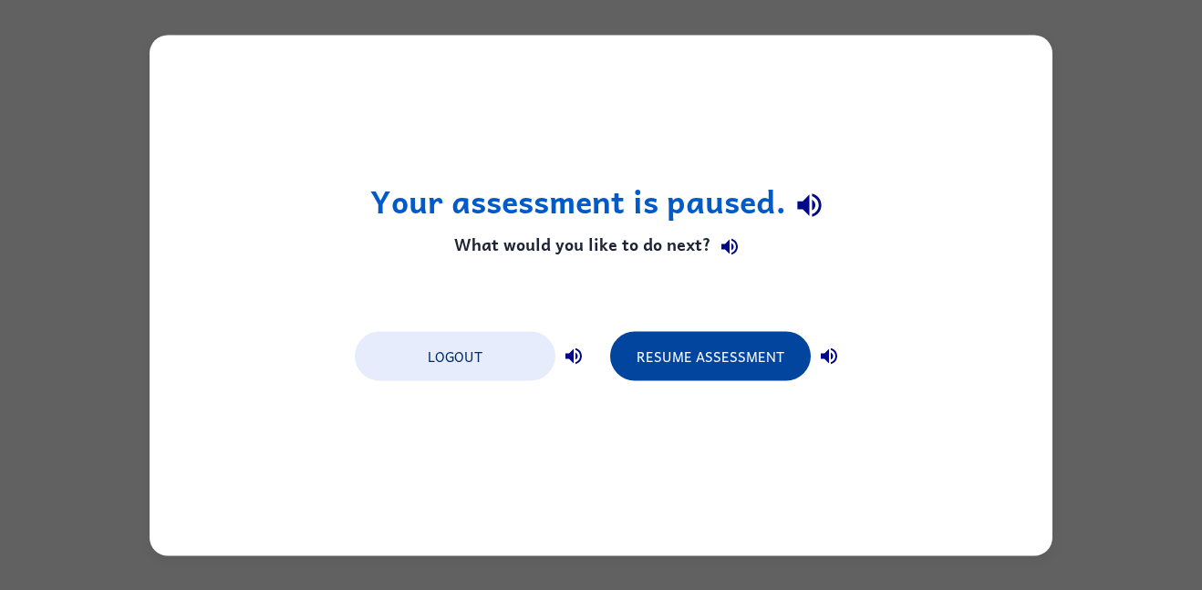
click at [749, 370] on button "Resume Assessment" at bounding box center [710, 355] width 201 height 49
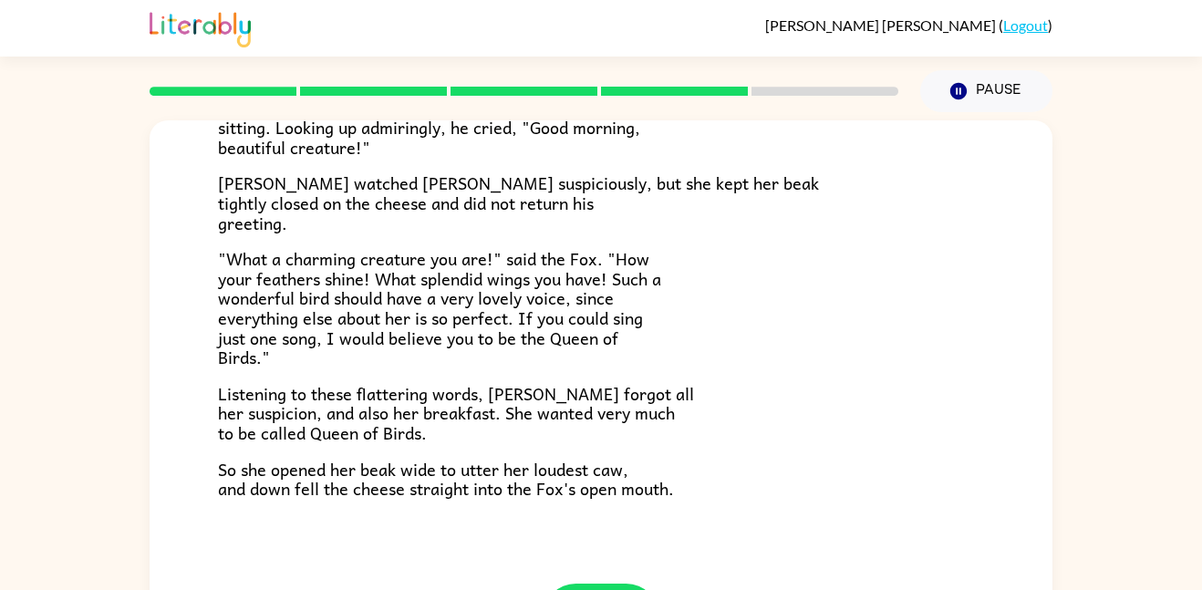
scroll to position [358, 0]
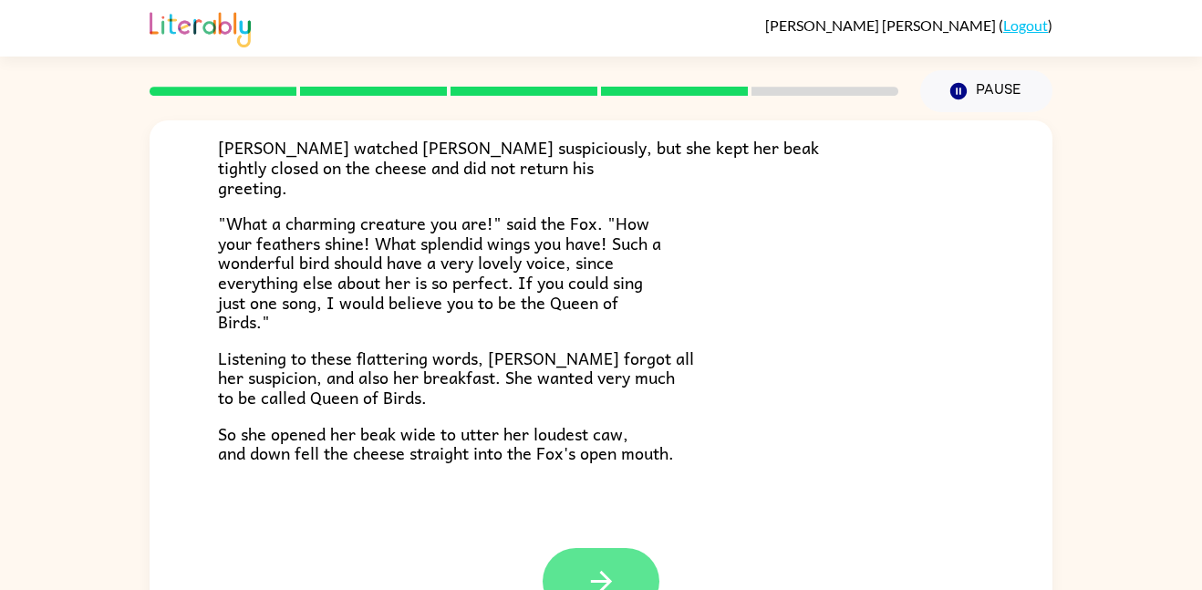
click at [564, 584] on button "button" at bounding box center [600, 581] width 117 height 67
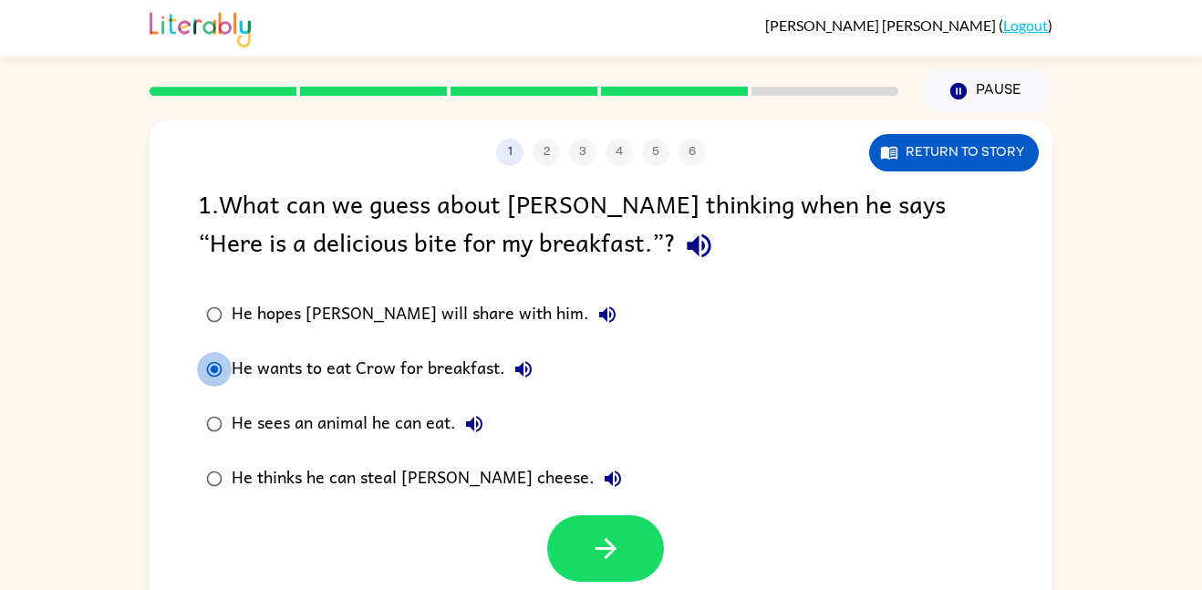
scroll to position [51, 0]
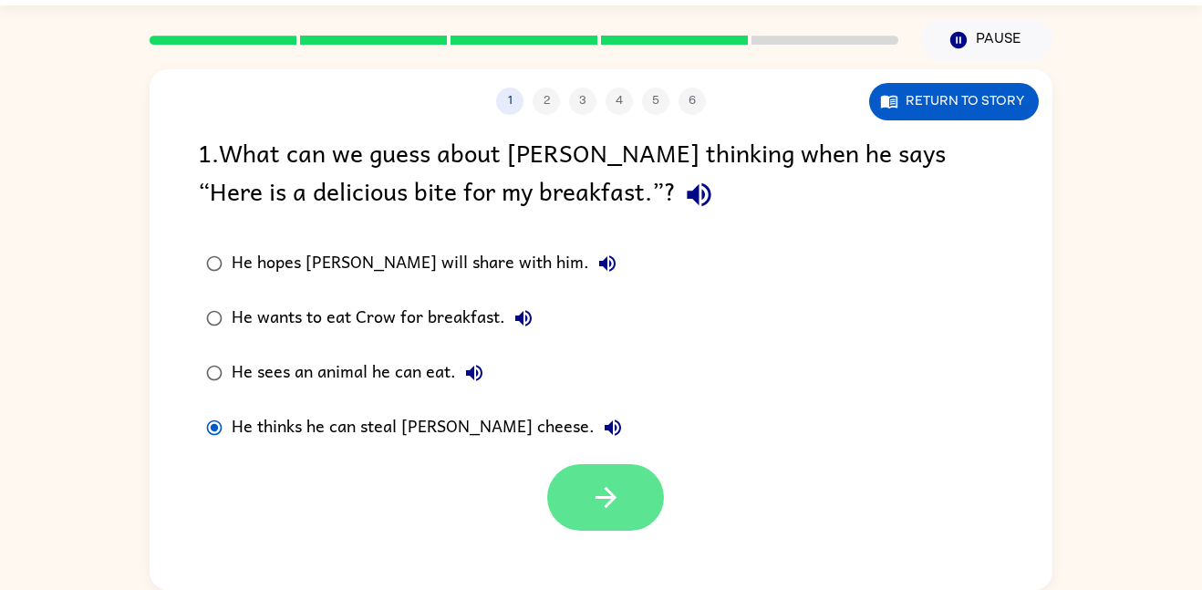
click at [609, 495] on icon "button" at bounding box center [606, 497] width 32 height 32
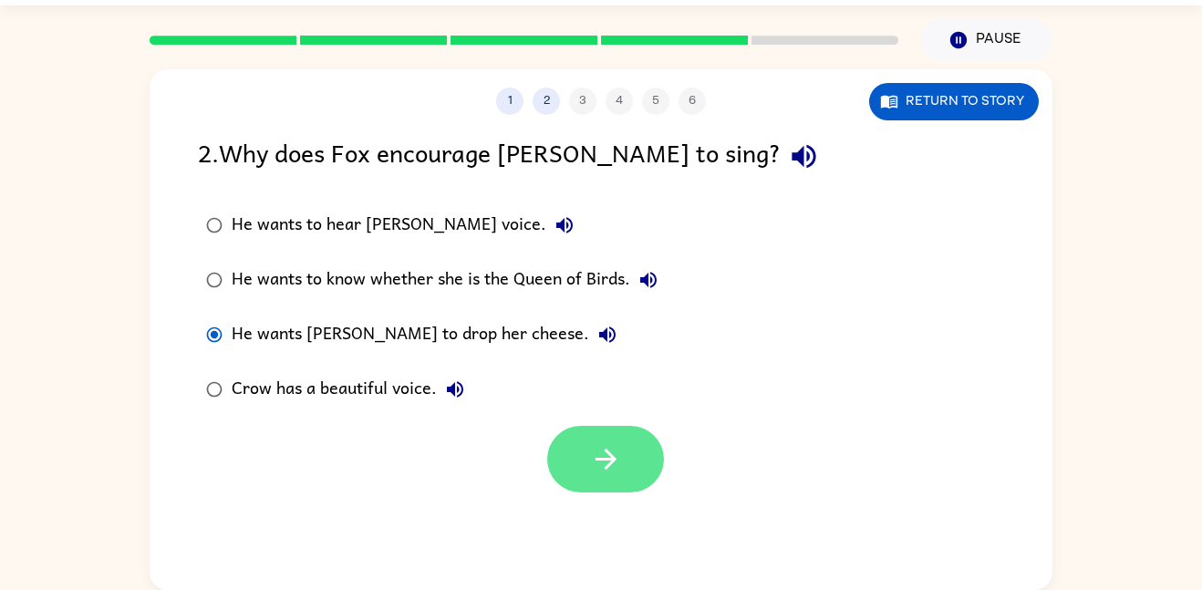
click at [549, 451] on button "button" at bounding box center [605, 459] width 117 height 67
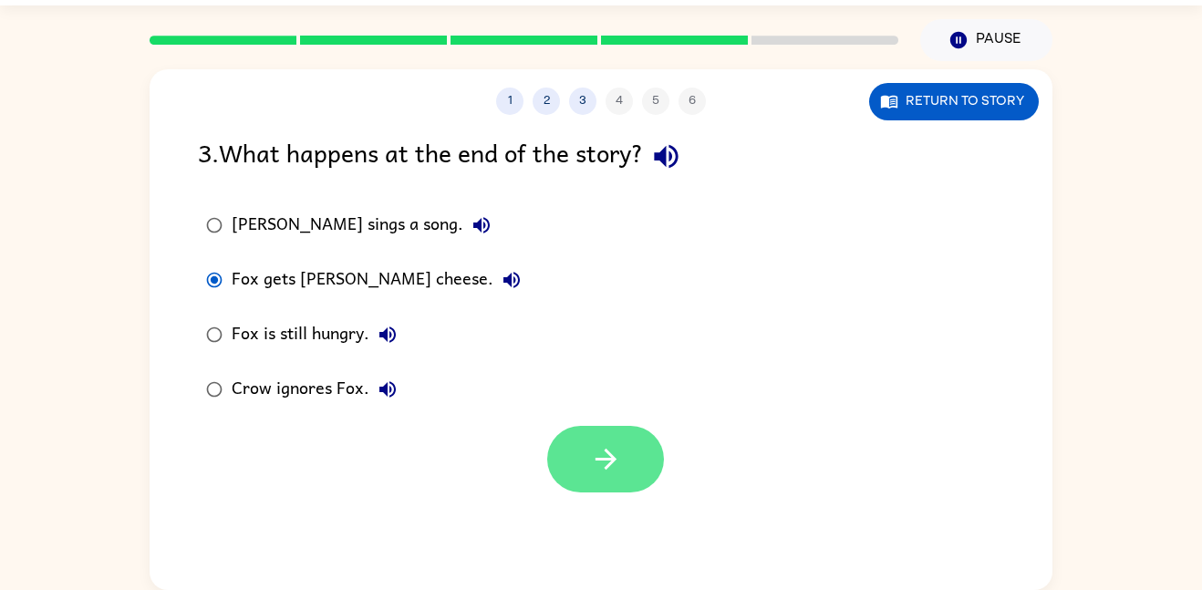
click at [618, 483] on button "button" at bounding box center [605, 459] width 117 height 67
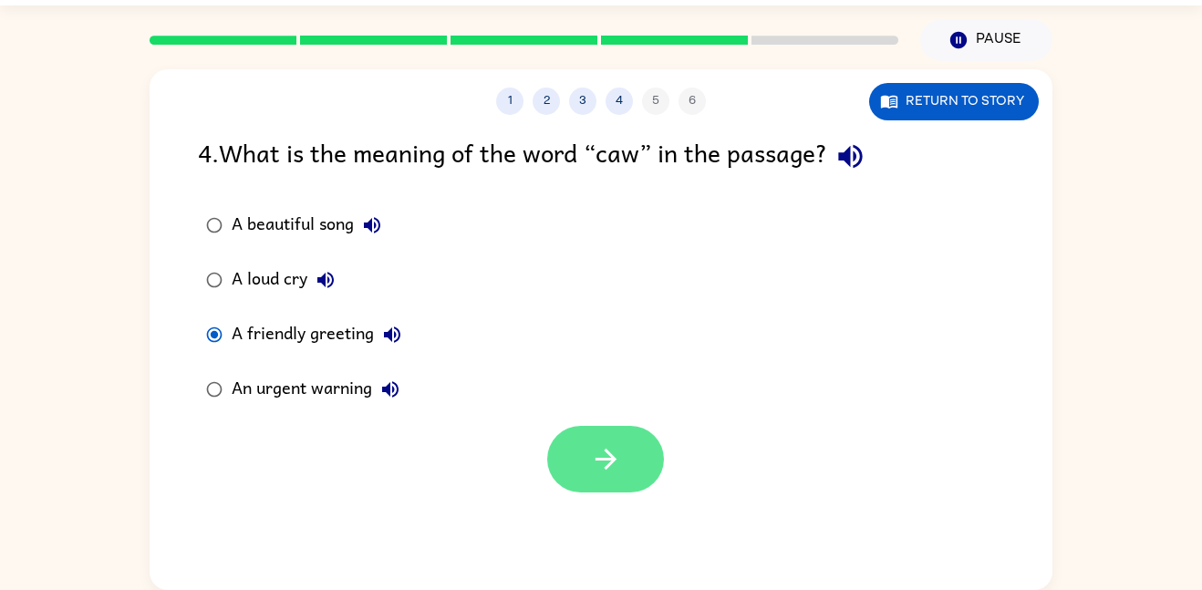
click at [583, 465] on button "button" at bounding box center [605, 459] width 117 height 67
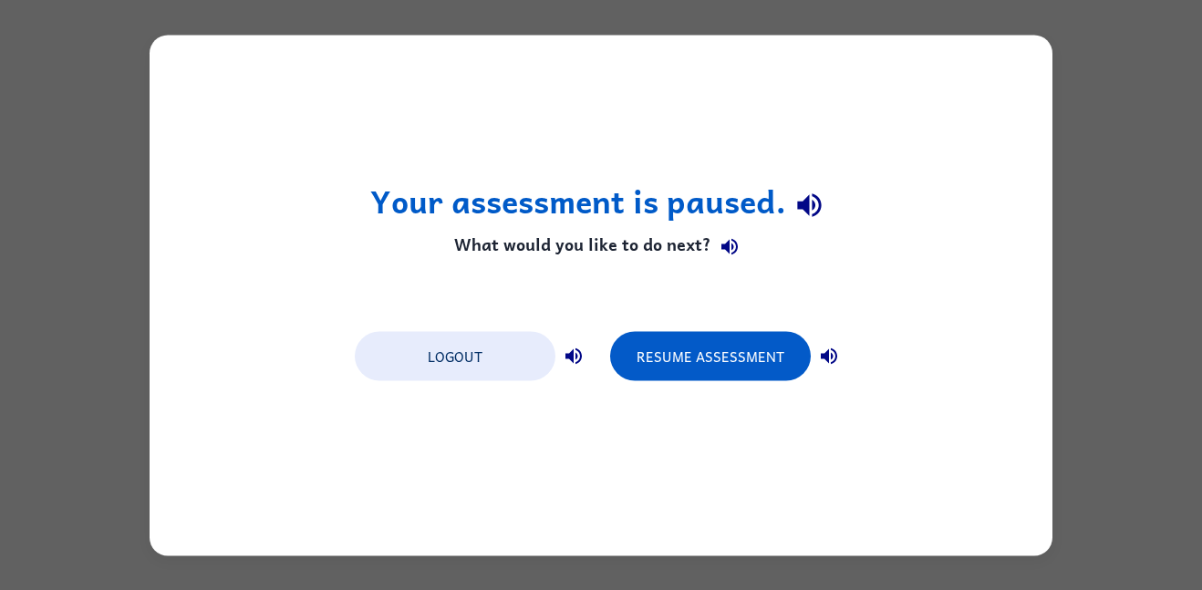
scroll to position [0, 0]
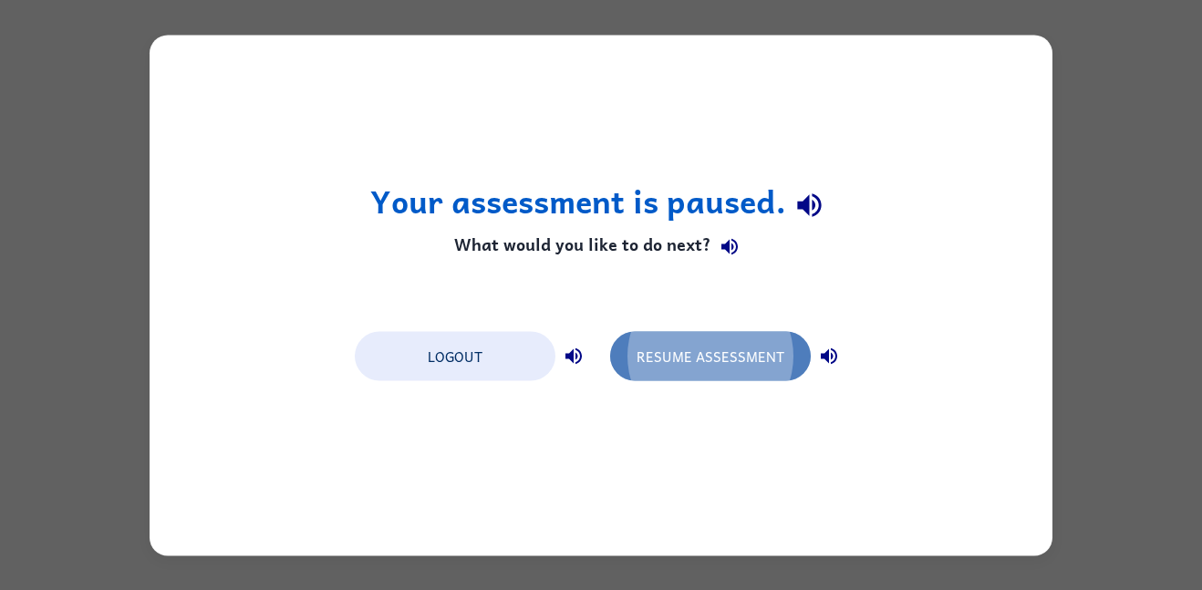
click at [704, 370] on button "Resume Assessment" at bounding box center [710, 355] width 201 height 49
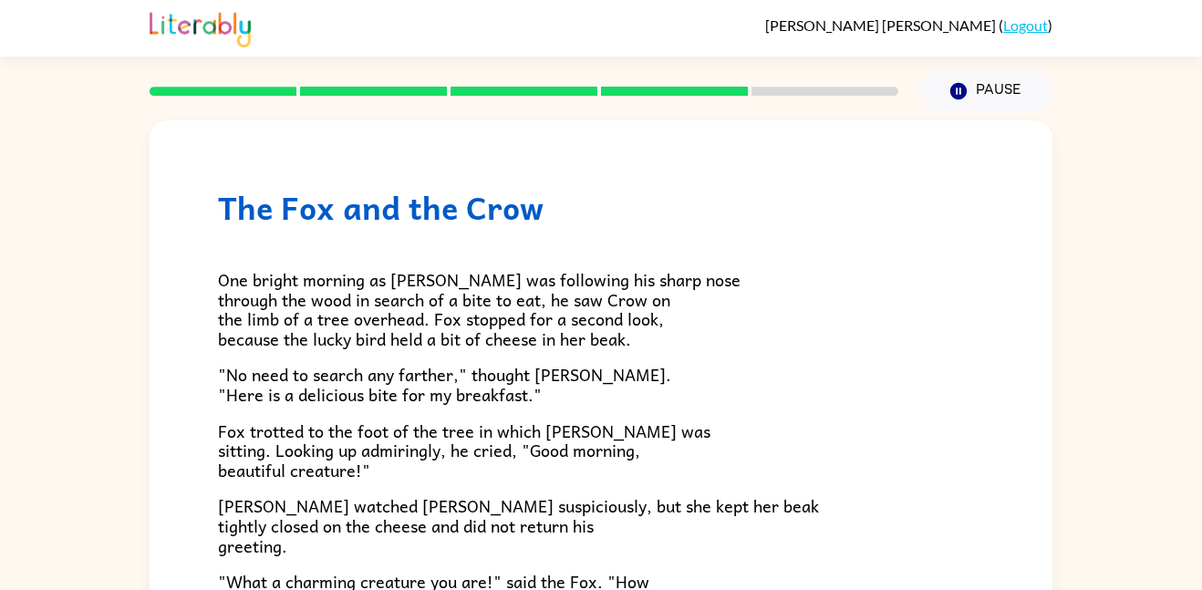
scroll to position [358, 0]
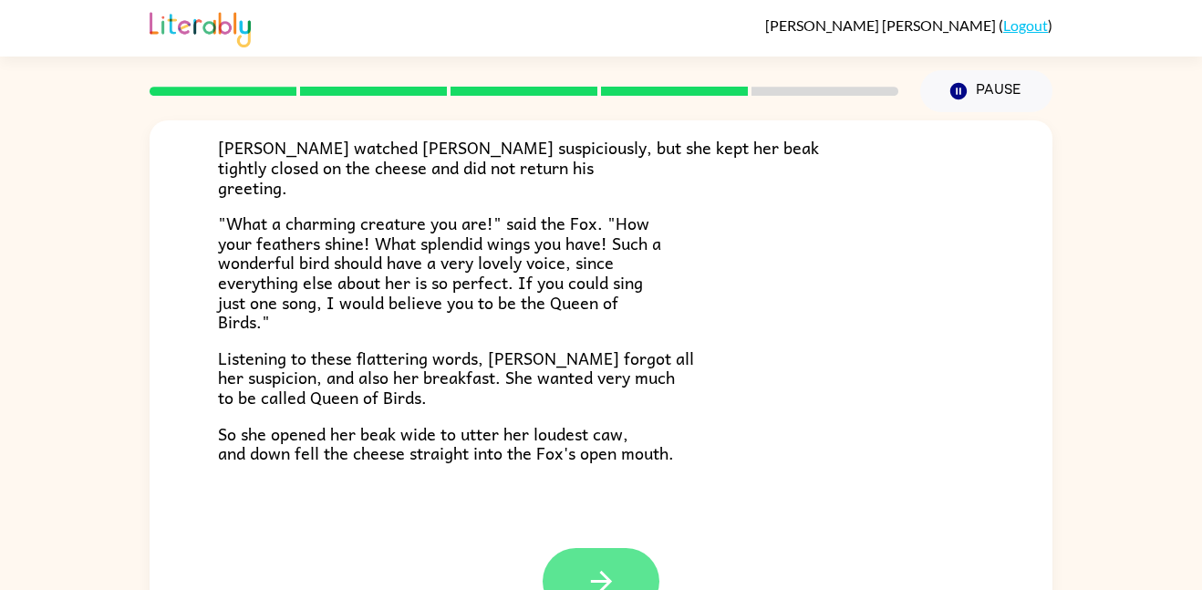
click at [625, 563] on button "button" at bounding box center [600, 581] width 117 height 67
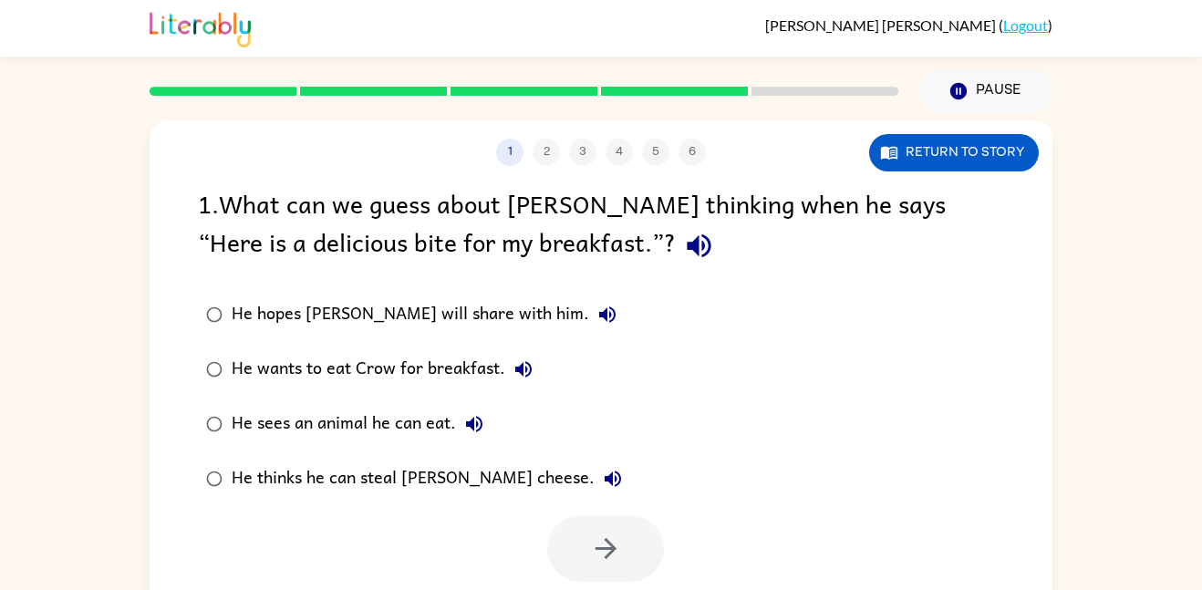
scroll to position [51, 0]
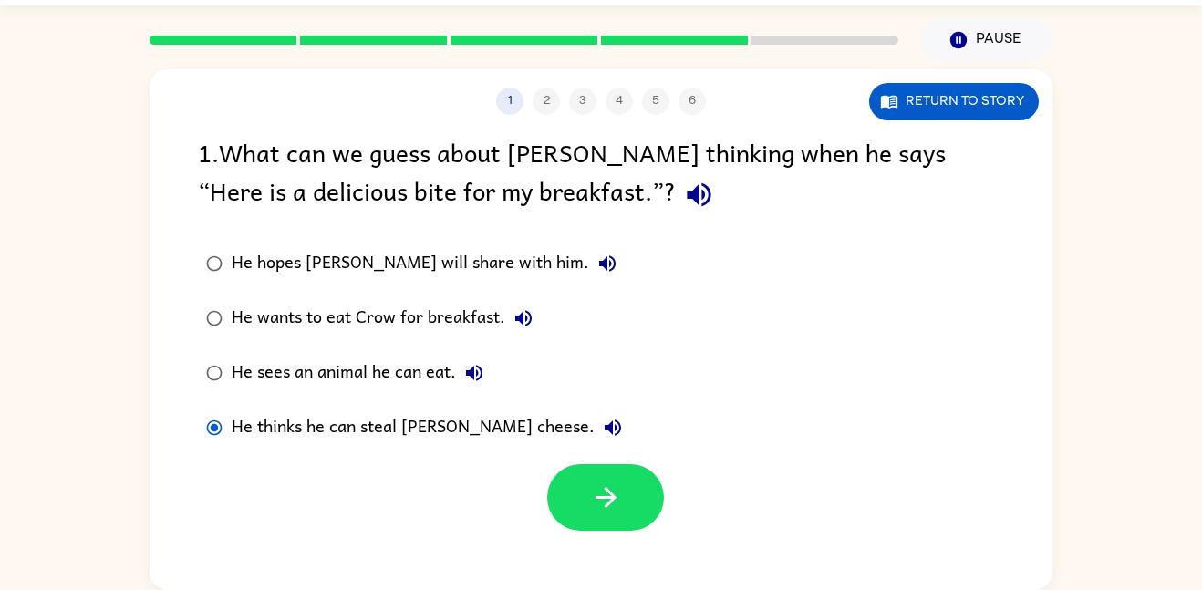
click at [671, 541] on div "1 2 3 4 5 6 Return to story 1 . What can we guess about [PERSON_NAME] thinking …" at bounding box center [601, 329] width 903 height 521
click at [609, 505] on icon "button" at bounding box center [606, 497] width 32 height 32
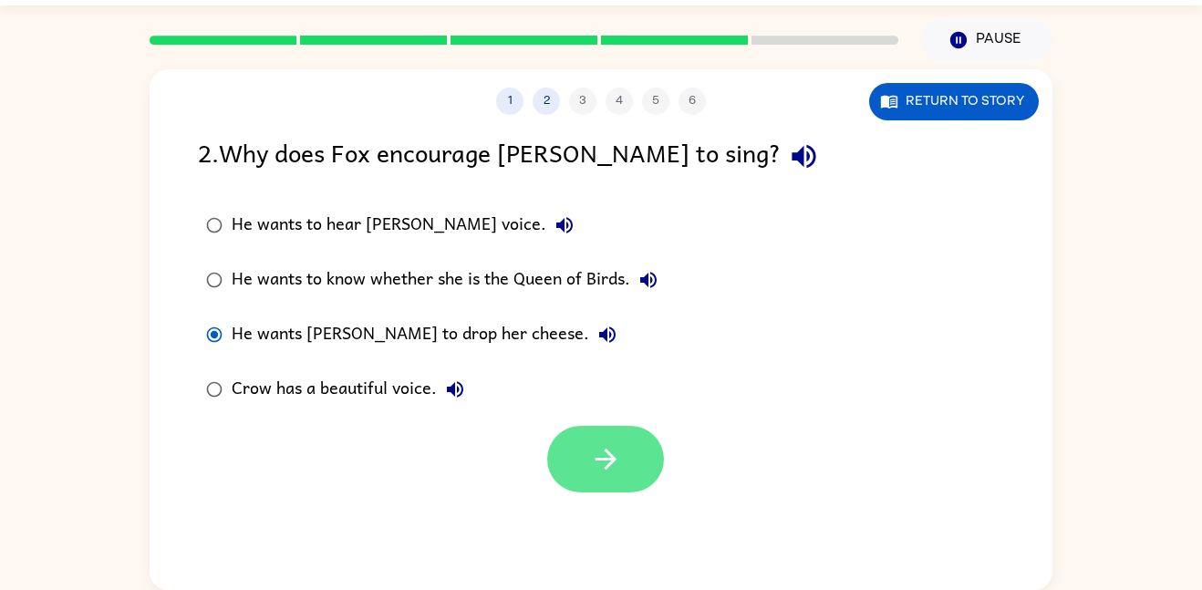
click at [560, 455] on button "button" at bounding box center [605, 459] width 117 height 67
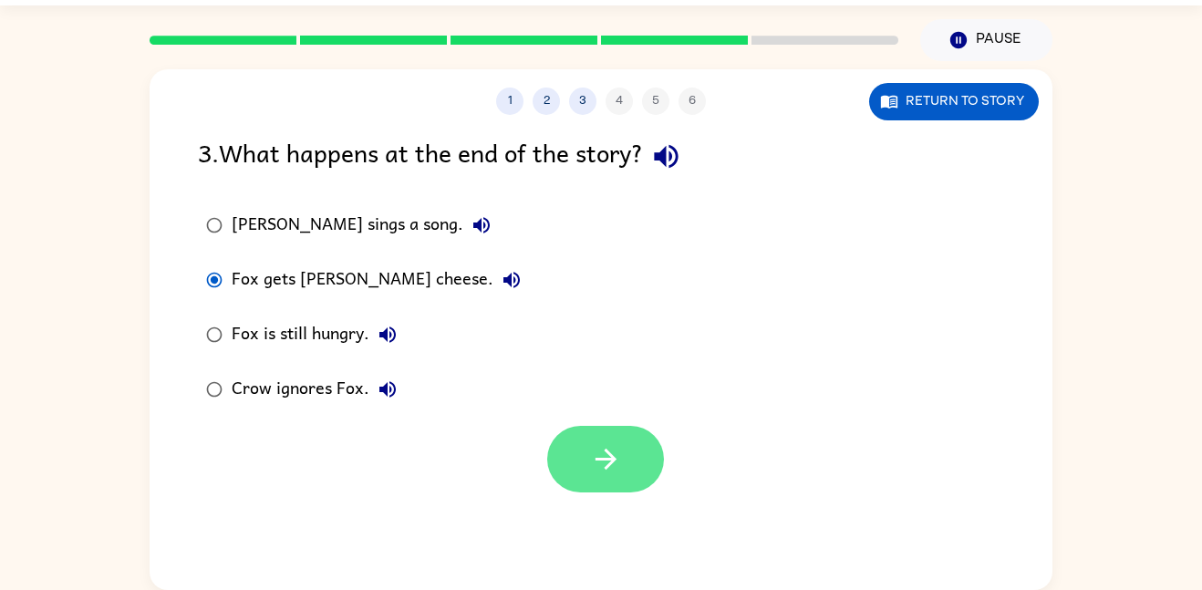
click at [593, 443] on icon "button" at bounding box center [606, 459] width 32 height 32
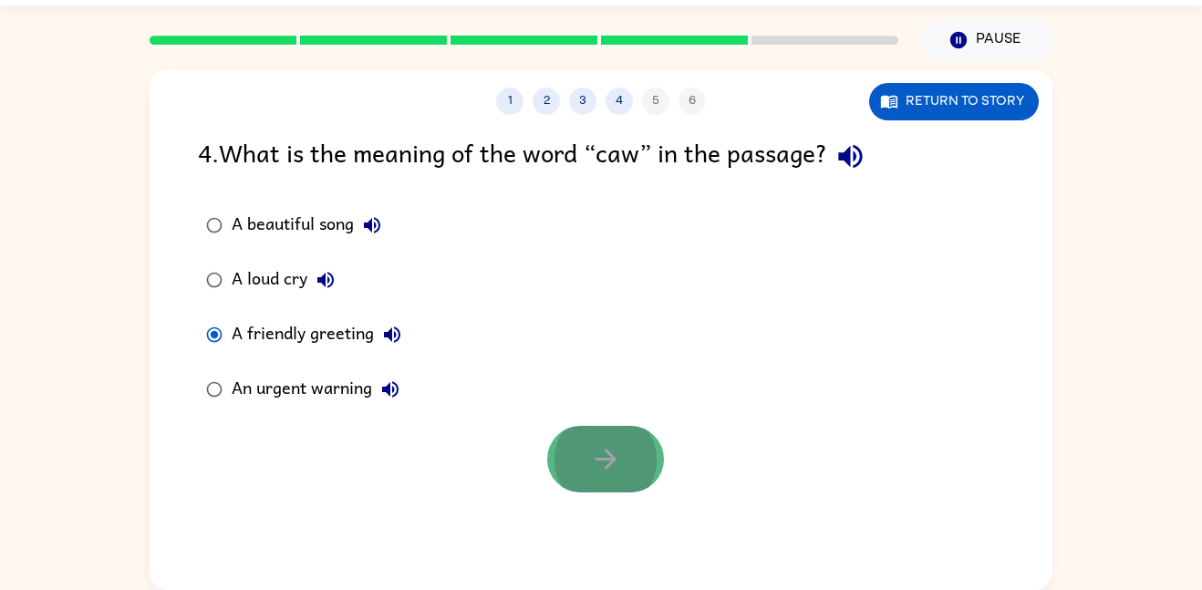
click at [627, 467] on button "button" at bounding box center [605, 459] width 117 height 67
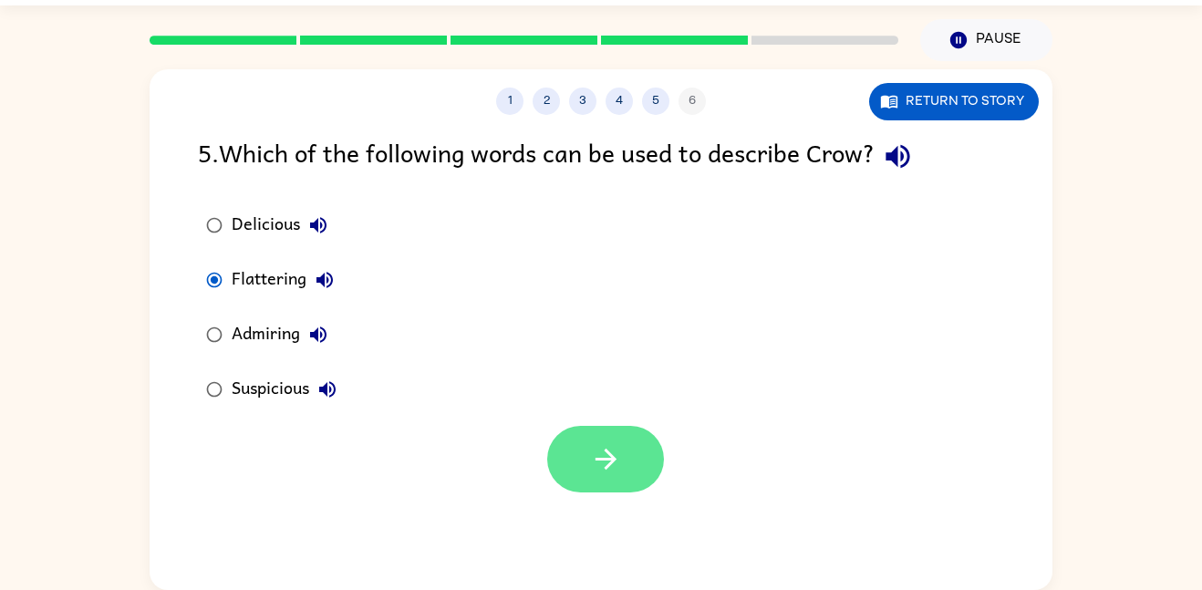
click at [629, 458] on button "button" at bounding box center [605, 459] width 117 height 67
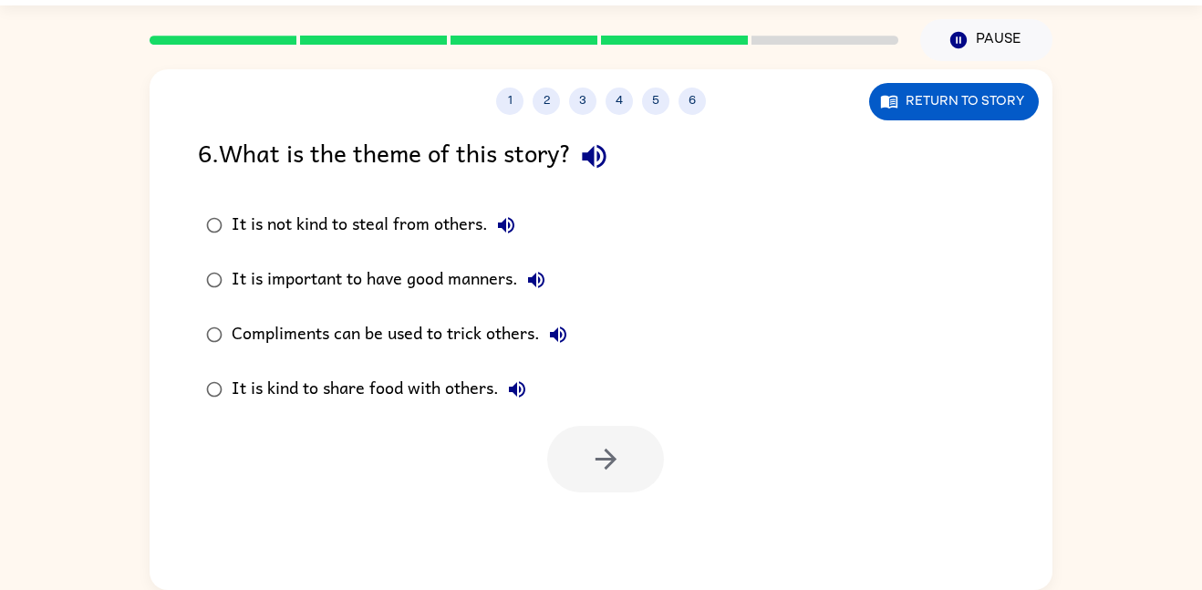
click at [207, 312] on label "Compliments can be used to trick others." at bounding box center [387, 334] width 398 height 55
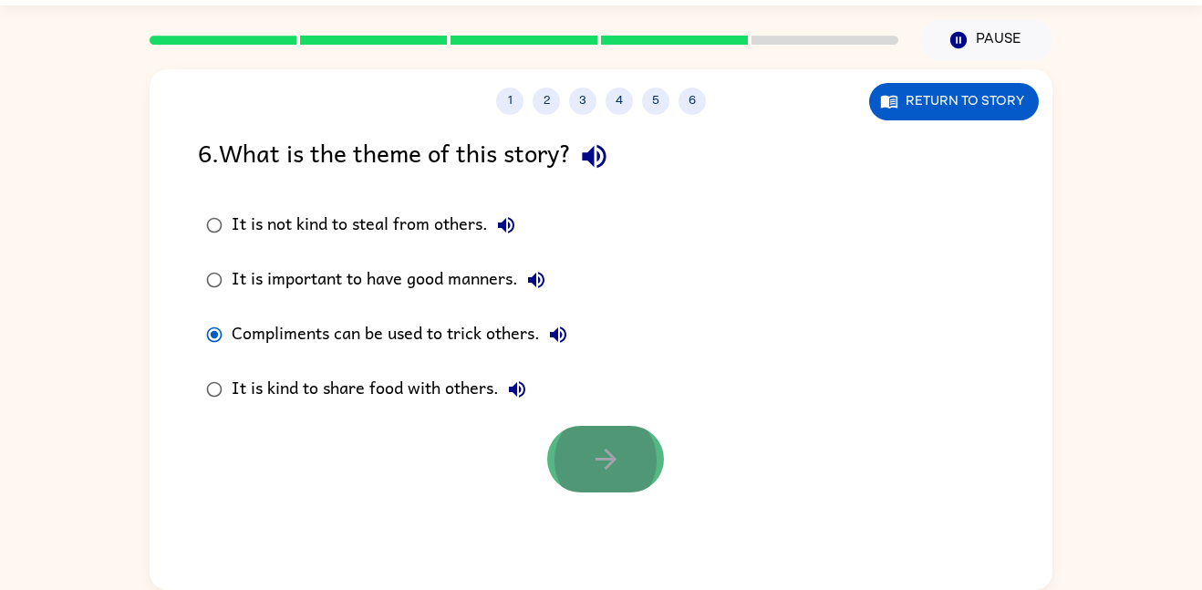
click at [587, 479] on button "button" at bounding box center [605, 459] width 117 height 67
